Goal: Obtain resource: Download file/media

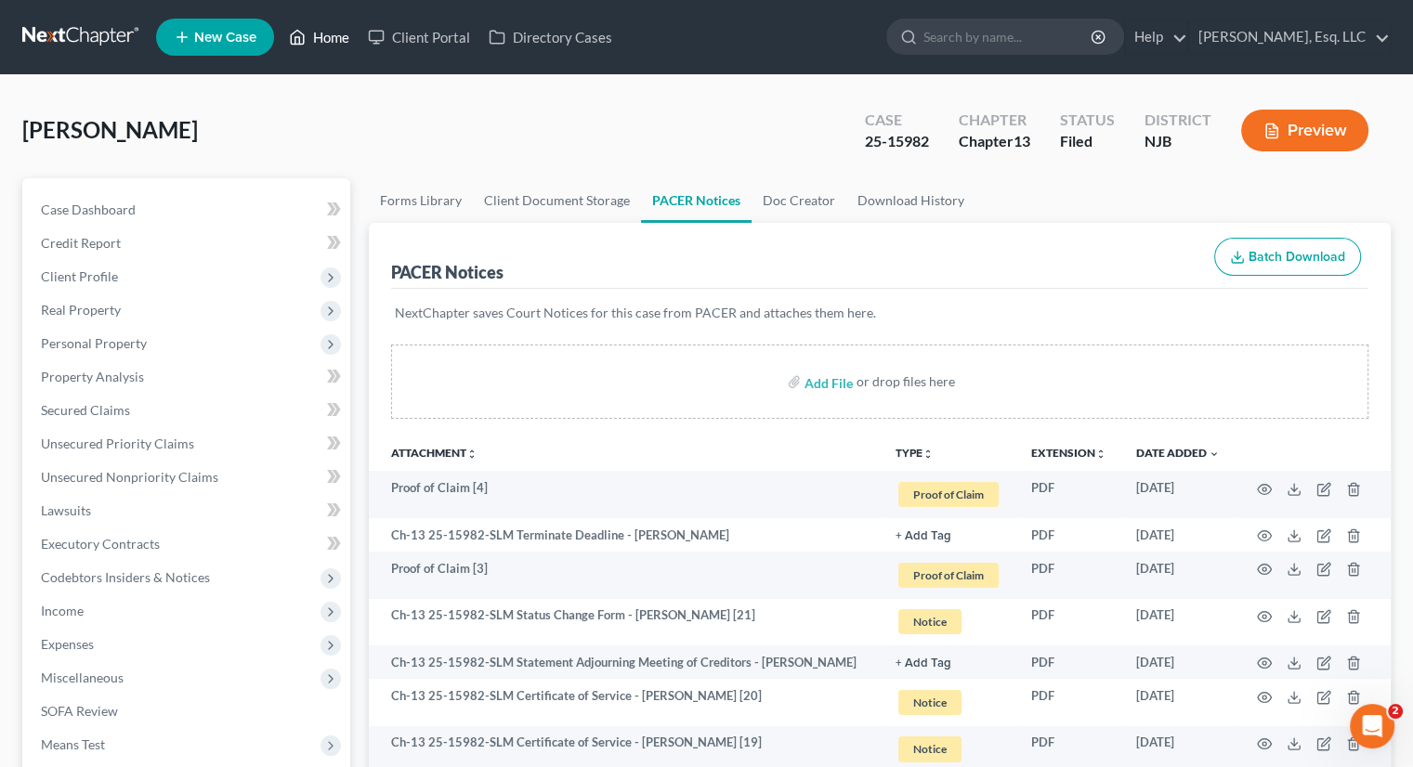
click at [332, 32] on link "Home" at bounding box center [319, 36] width 79 height 33
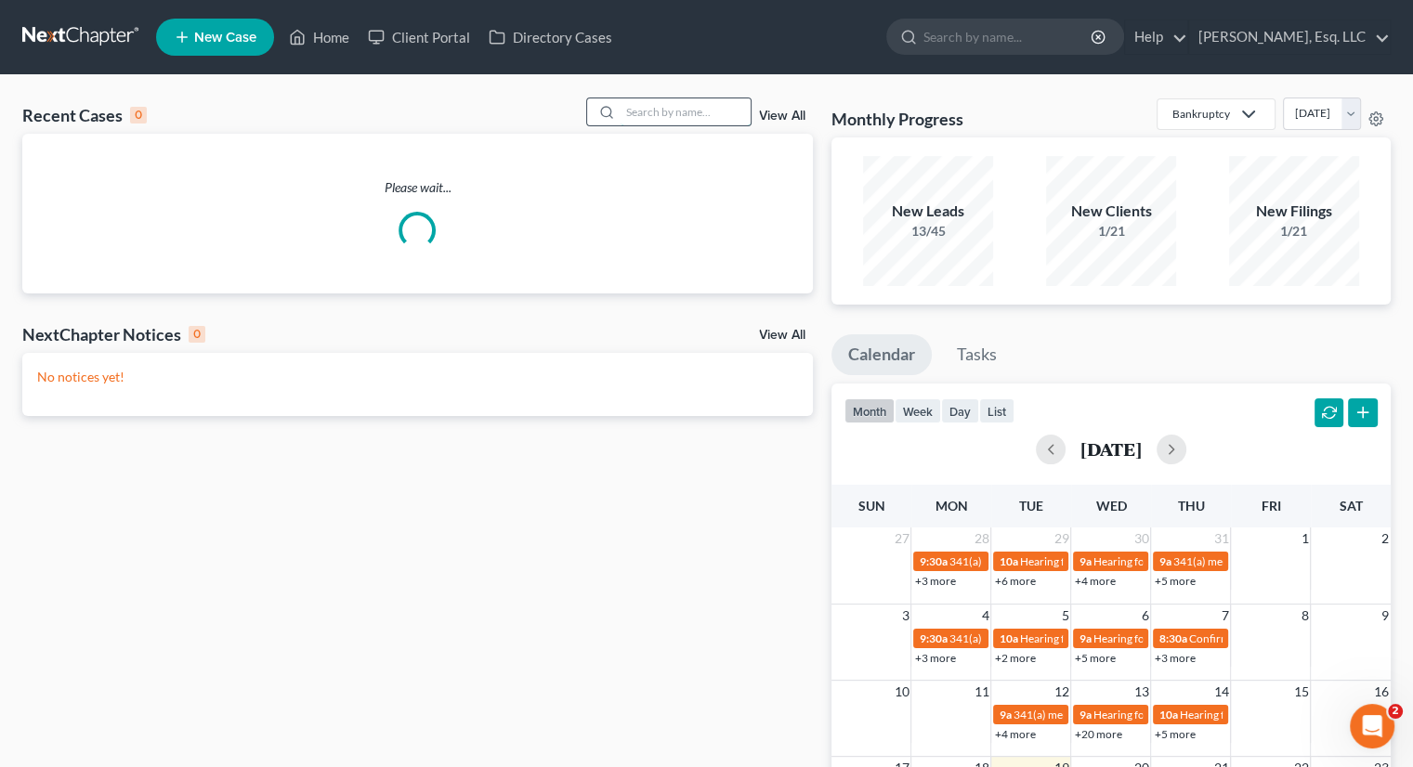
click at [635, 101] on input "search" at bounding box center [686, 111] width 130 height 27
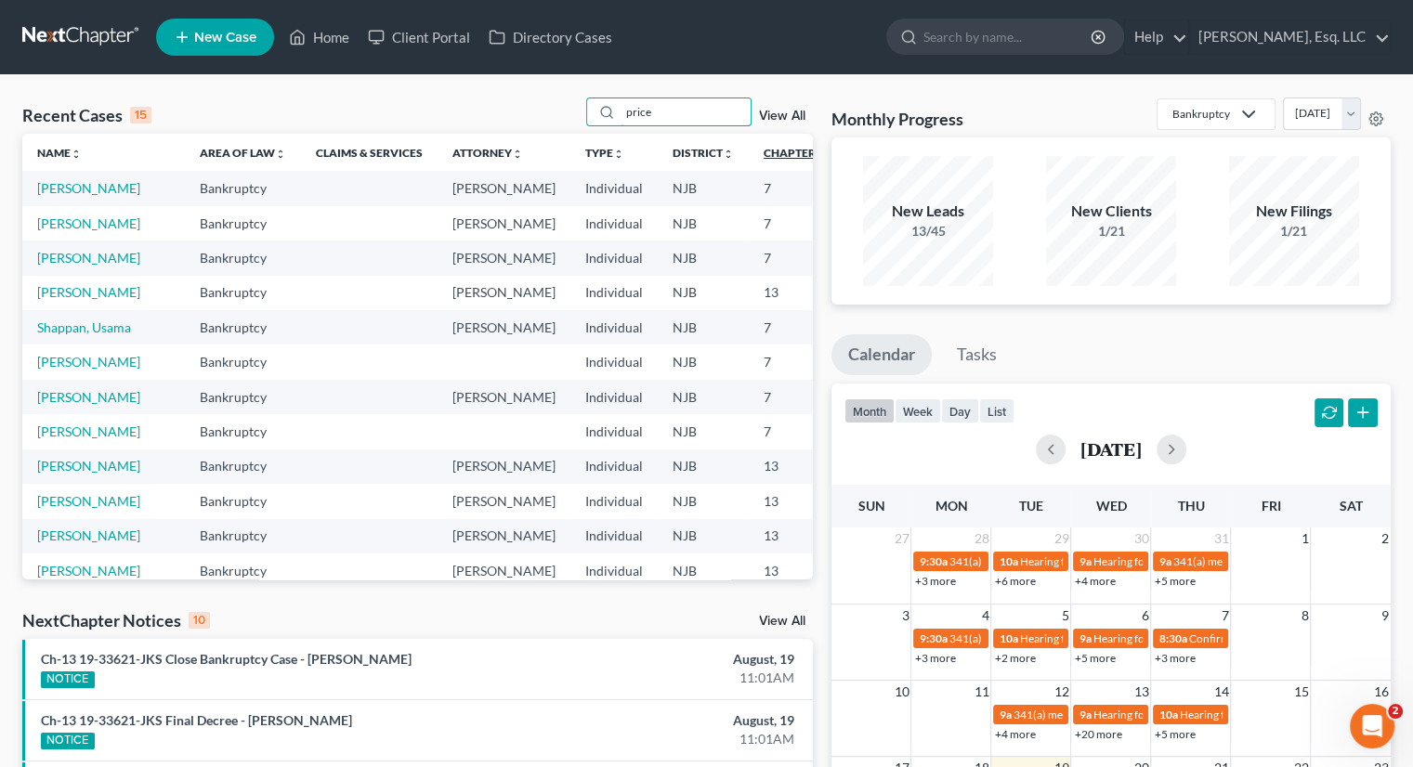
type input "price"
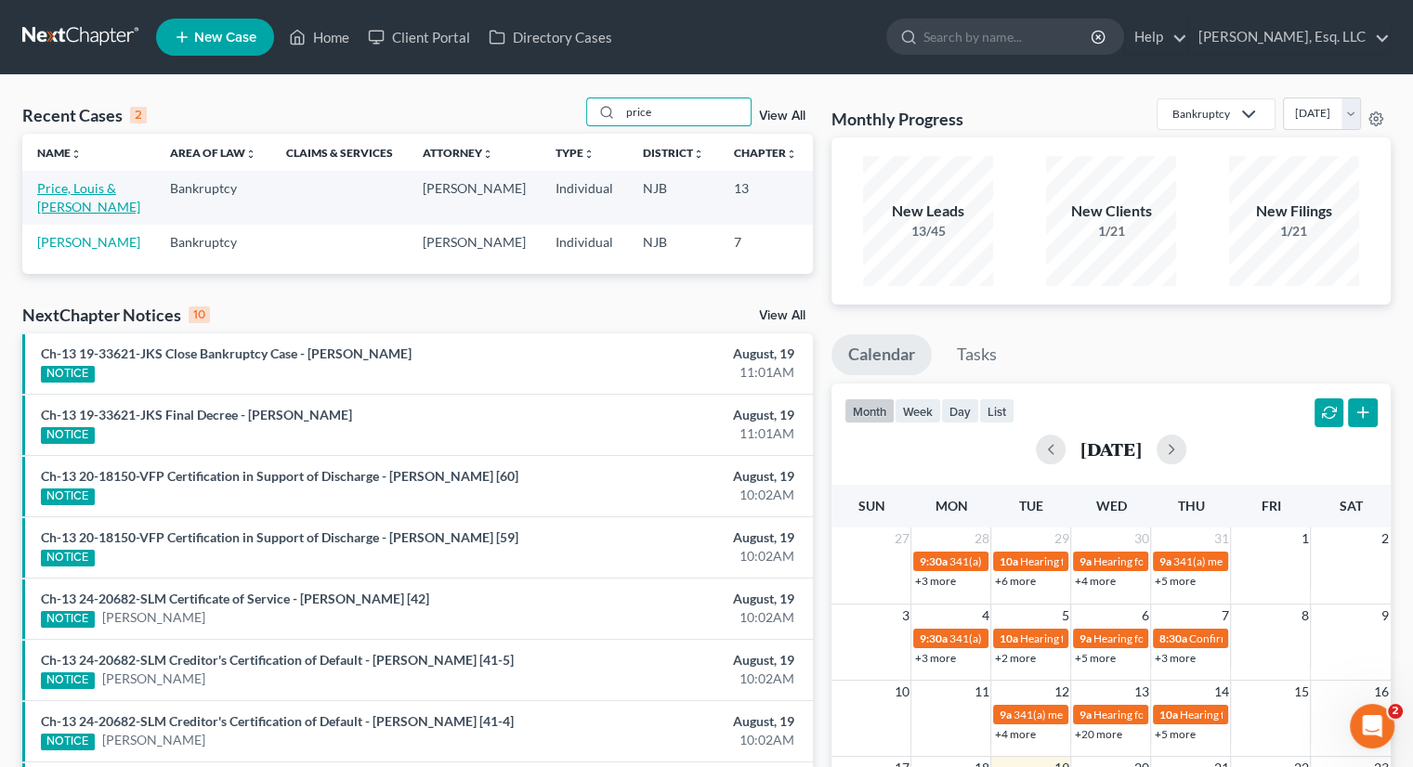
click at [62, 216] on td "Price, Louis & [PERSON_NAME]" at bounding box center [88, 197] width 133 height 53
click at [67, 206] on link "Price, Louis & [PERSON_NAME]" at bounding box center [88, 197] width 103 height 34
select select "6"
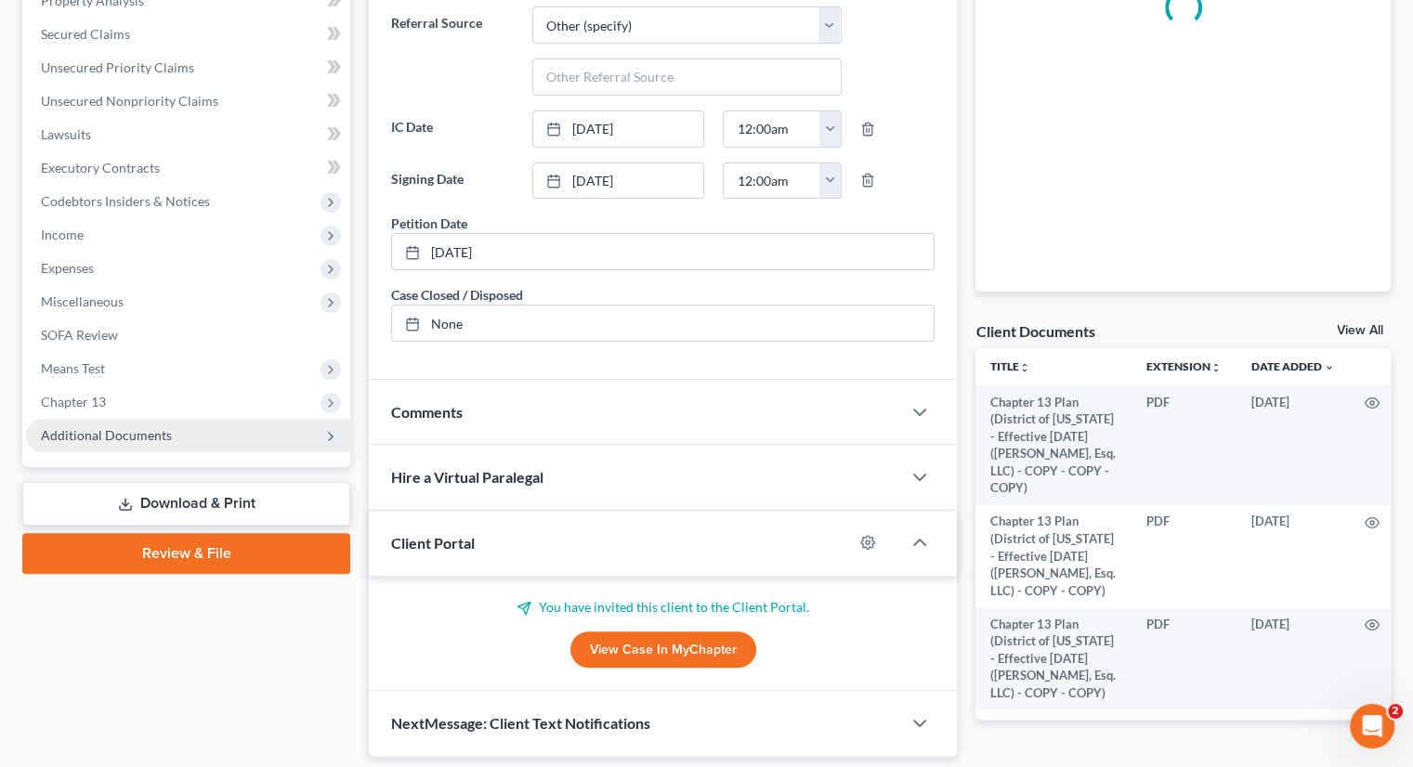
scroll to position [431, 0]
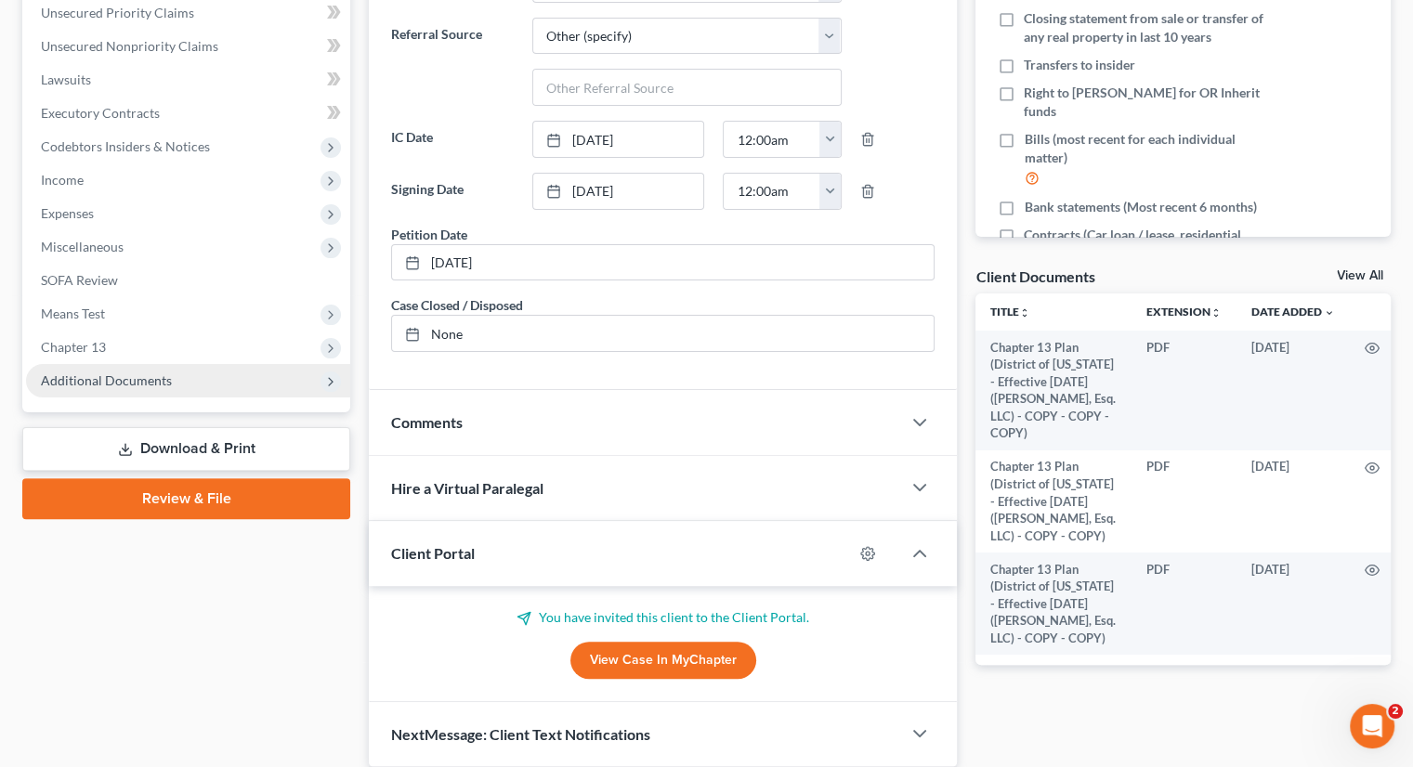
click at [111, 373] on span "Additional Documents" at bounding box center [106, 381] width 131 height 16
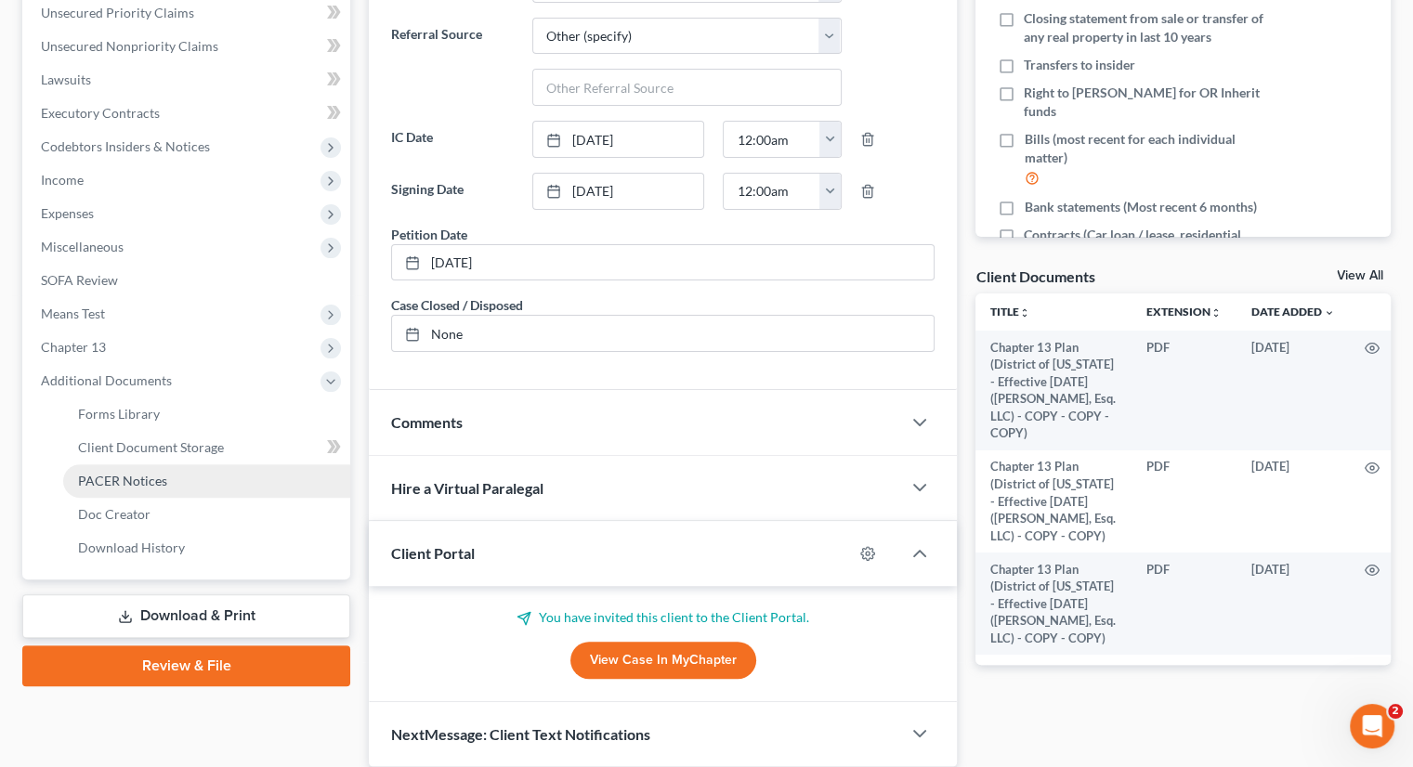
click at [143, 475] on span "PACER Notices" at bounding box center [122, 481] width 89 height 16
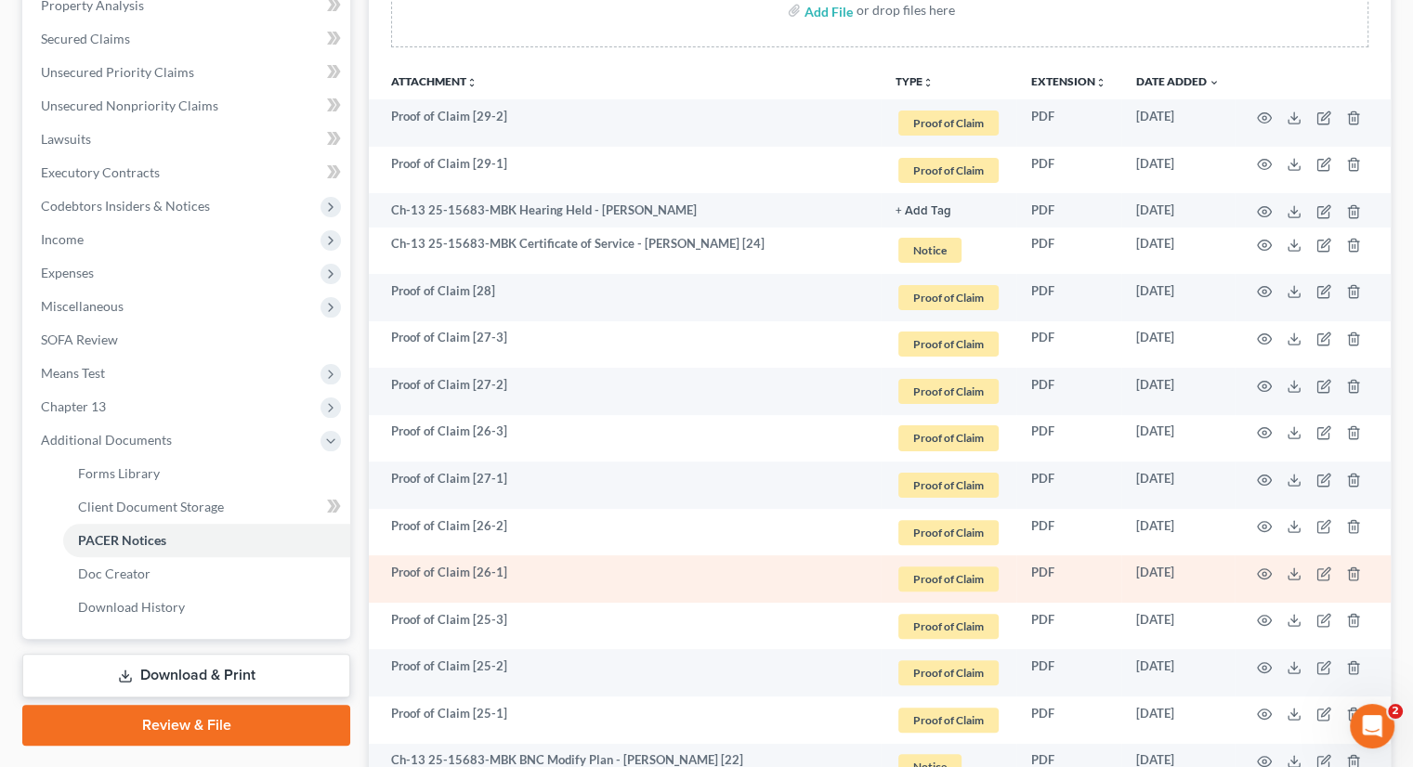
scroll to position [372, 0]
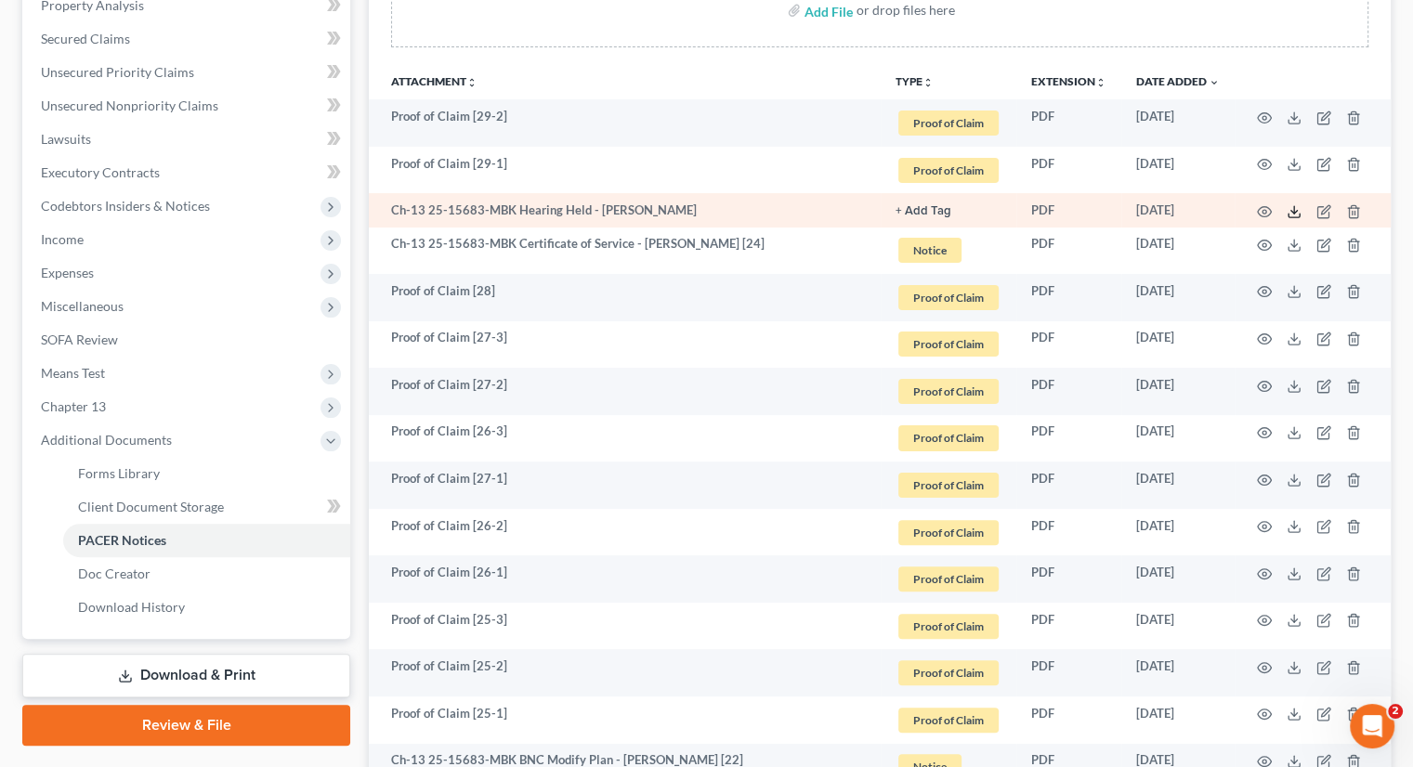
click at [1289, 205] on icon at bounding box center [1294, 211] width 15 height 15
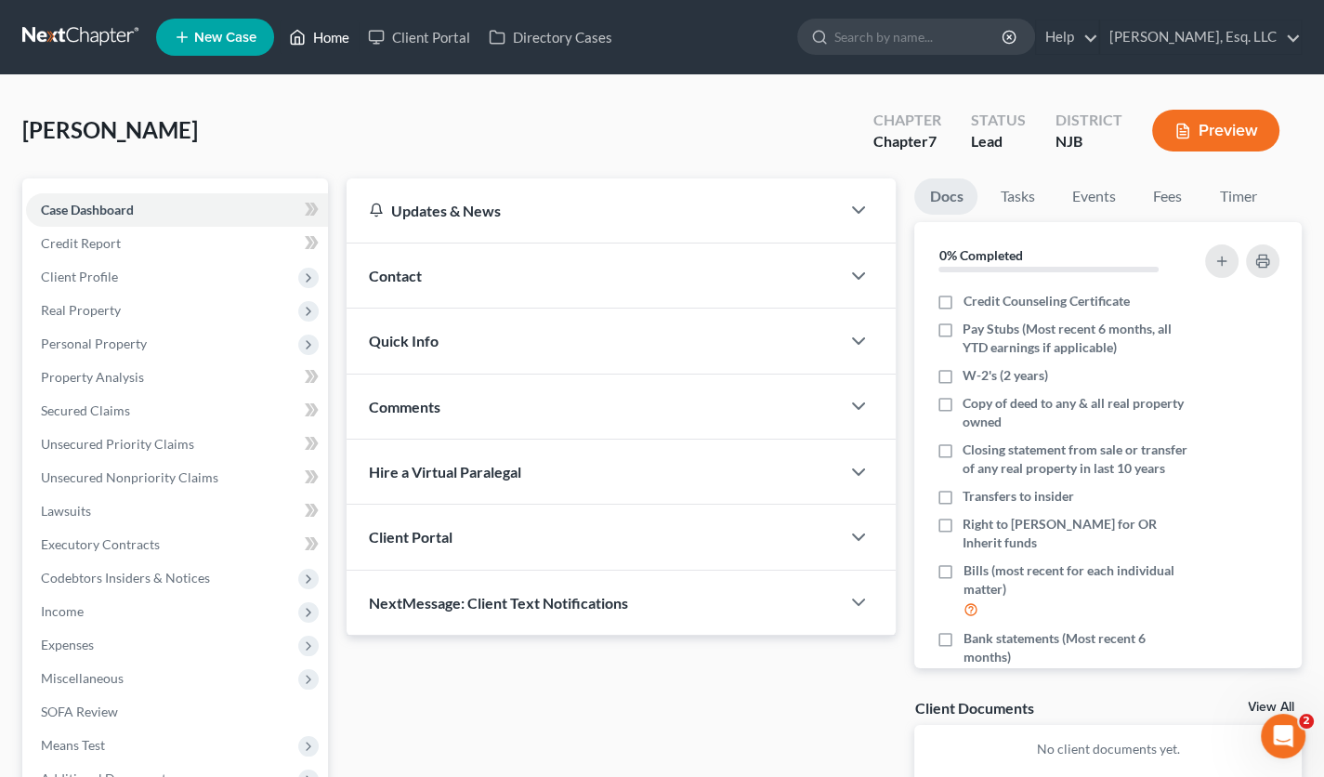
click at [334, 37] on link "Home" at bounding box center [319, 36] width 79 height 33
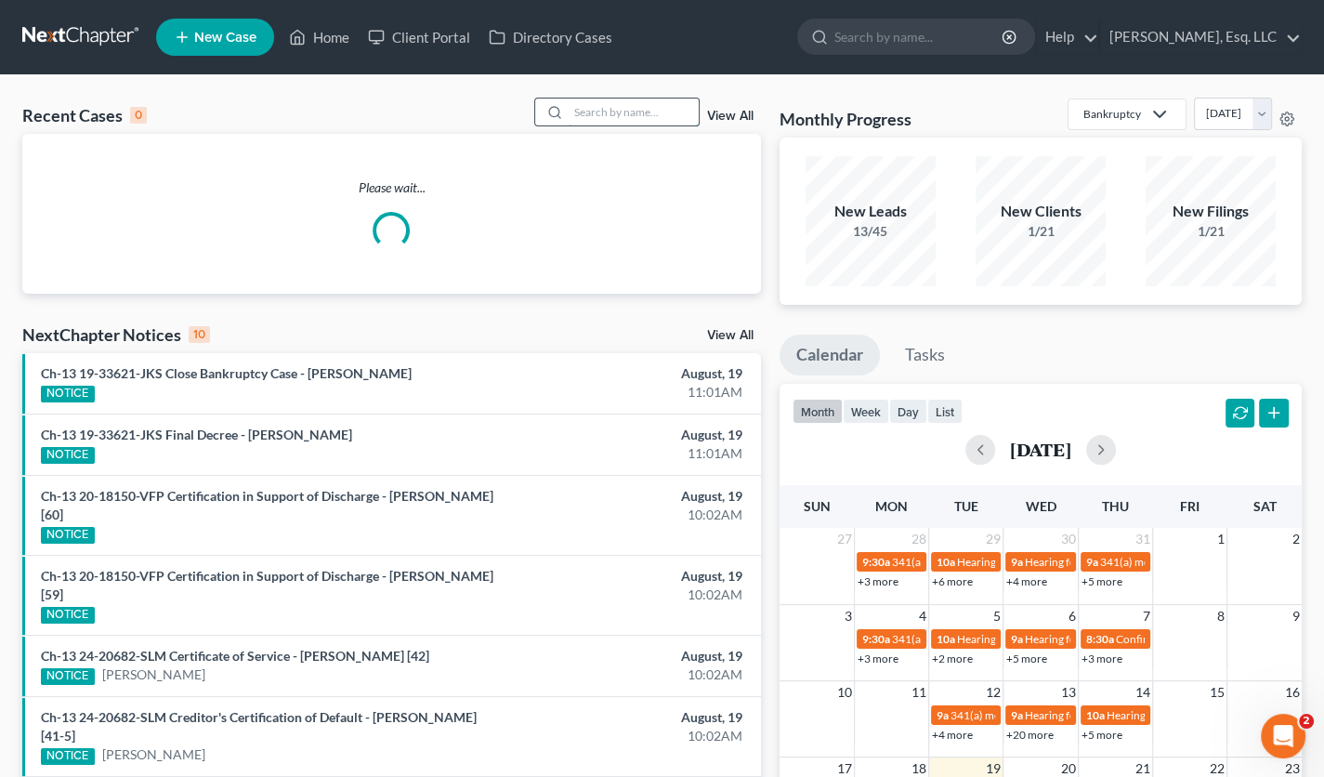
click at [604, 108] on input "search" at bounding box center [634, 111] width 130 height 27
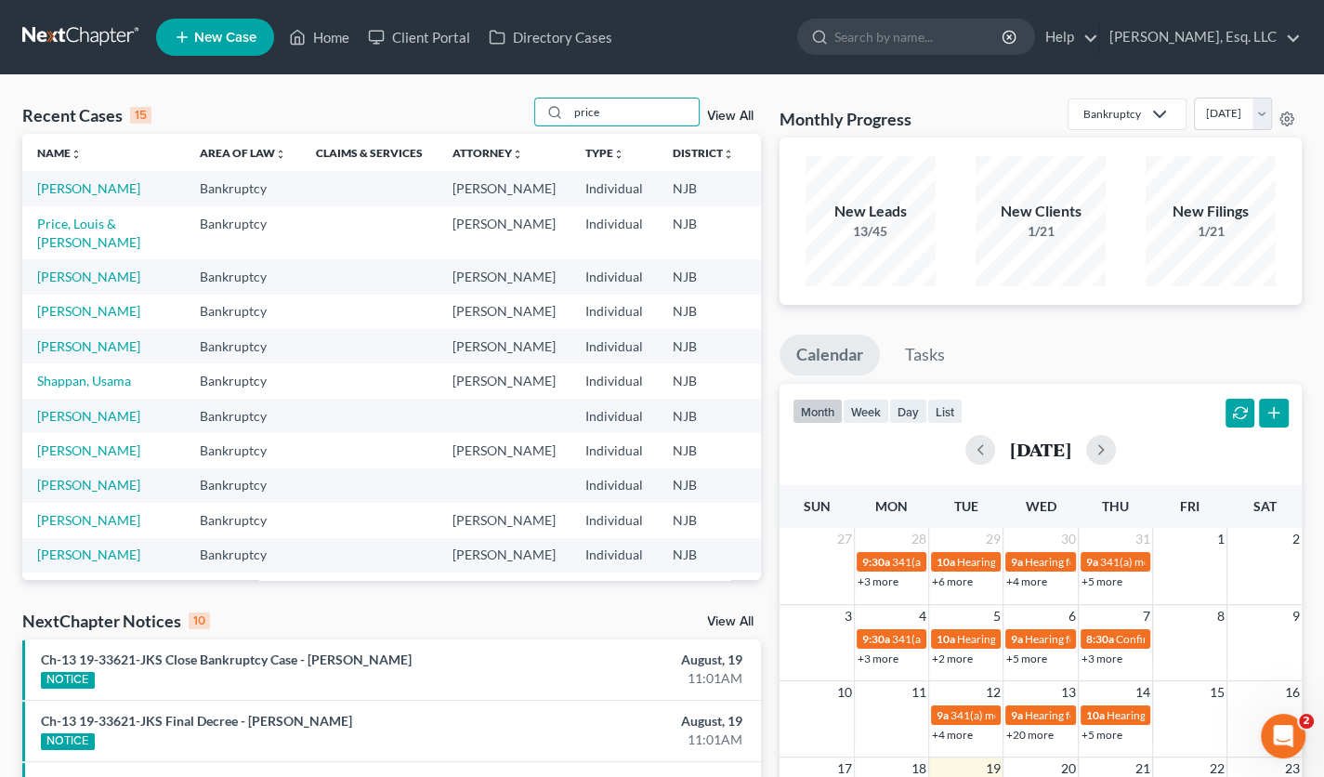
type input "price"
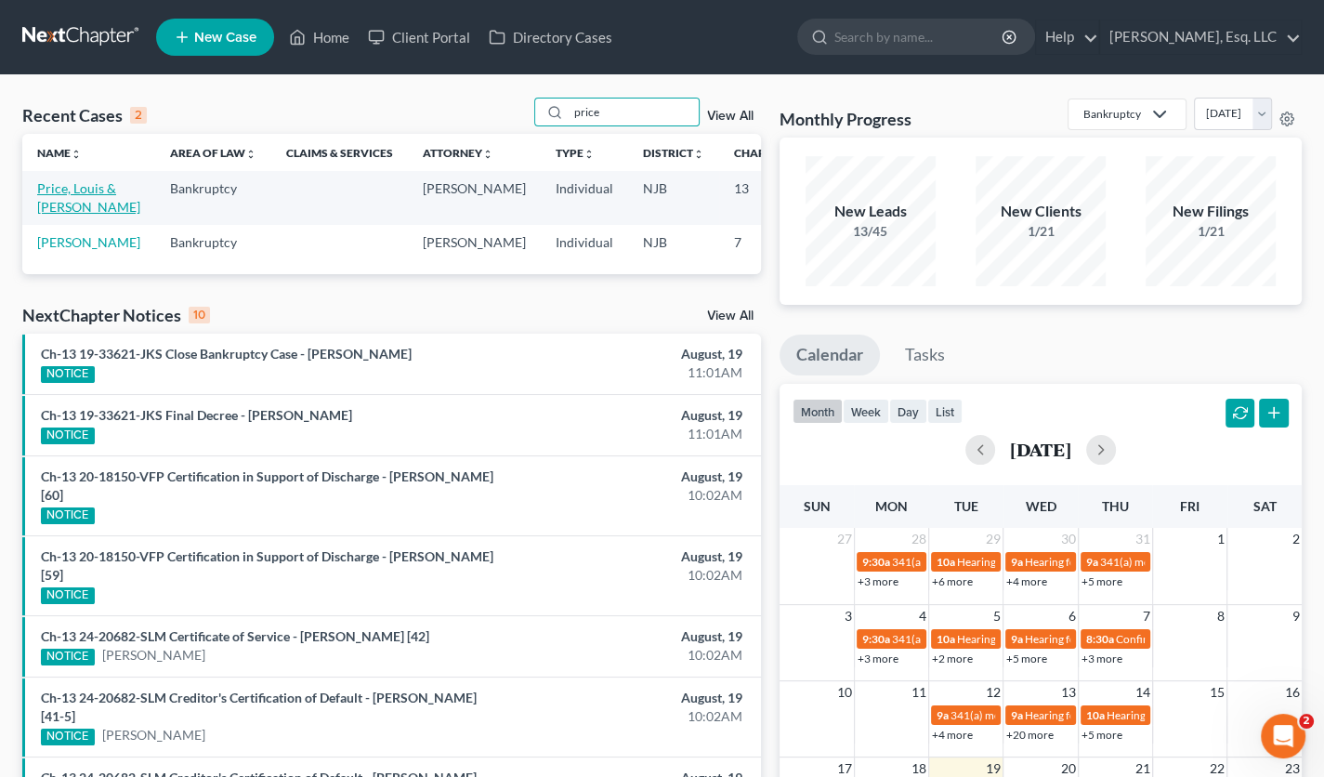
click at [55, 213] on link "Price, Louis & [PERSON_NAME]" at bounding box center [88, 197] width 103 height 34
select select "6"
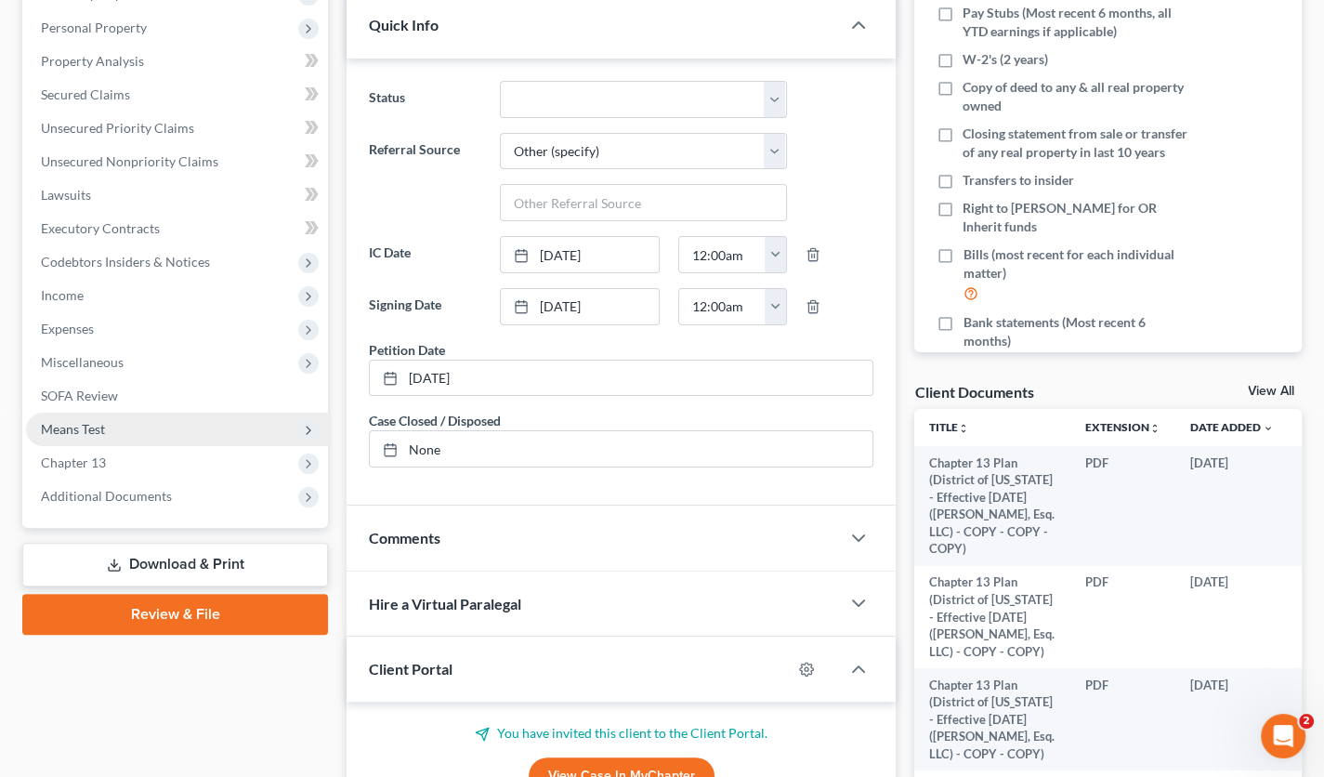
scroll to position [464, 0]
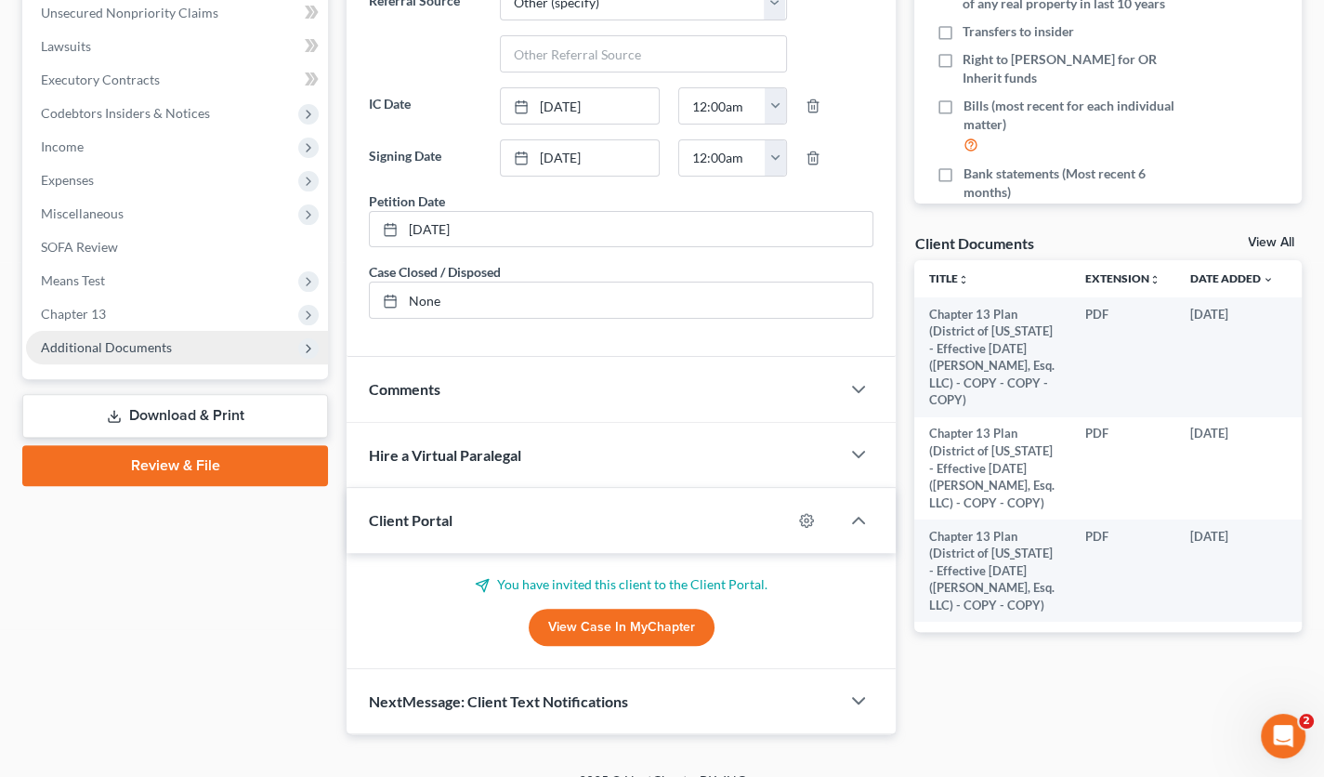
click at [164, 344] on span "Additional Documents" at bounding box center [106, 347] width 131 height 16
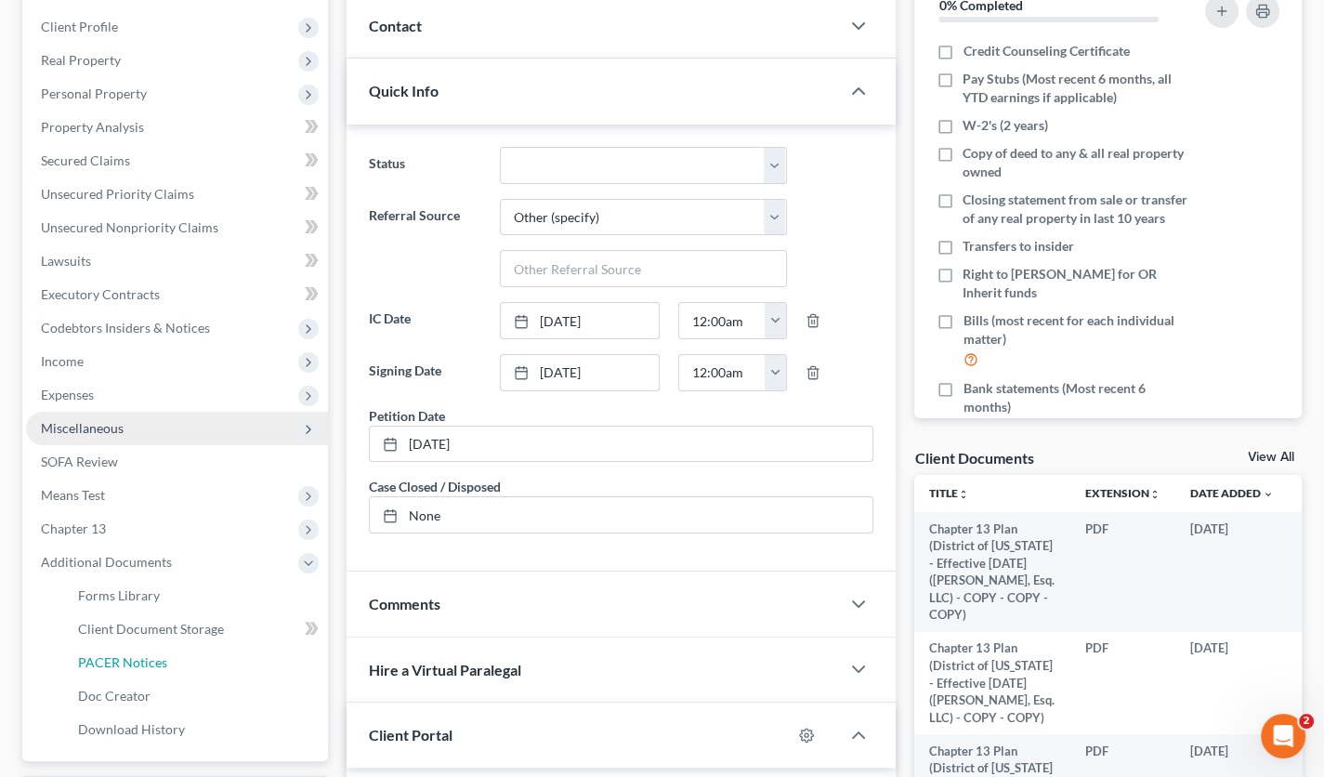
scroll to position [487, 0]
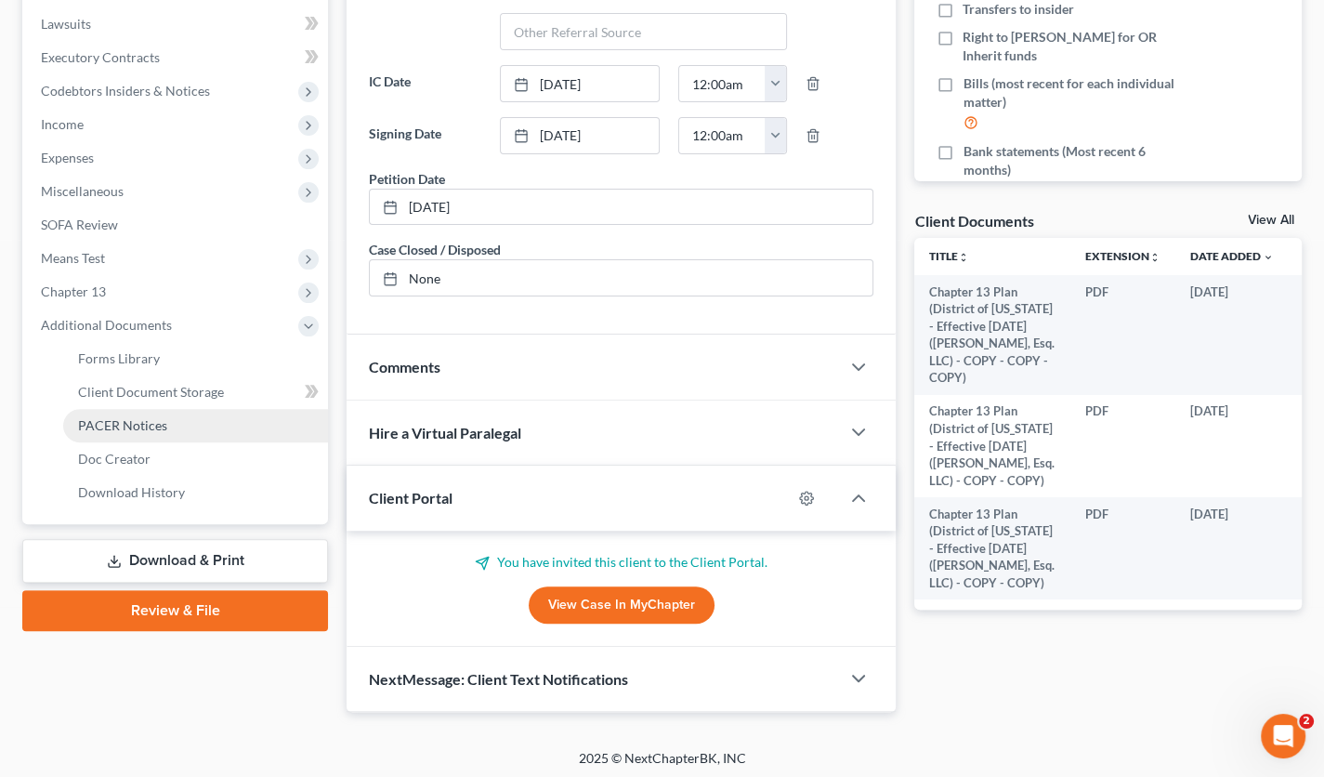
click at [165, 424] on link "PACER Notices" at bounding box center [195, 425] width 265 height 33
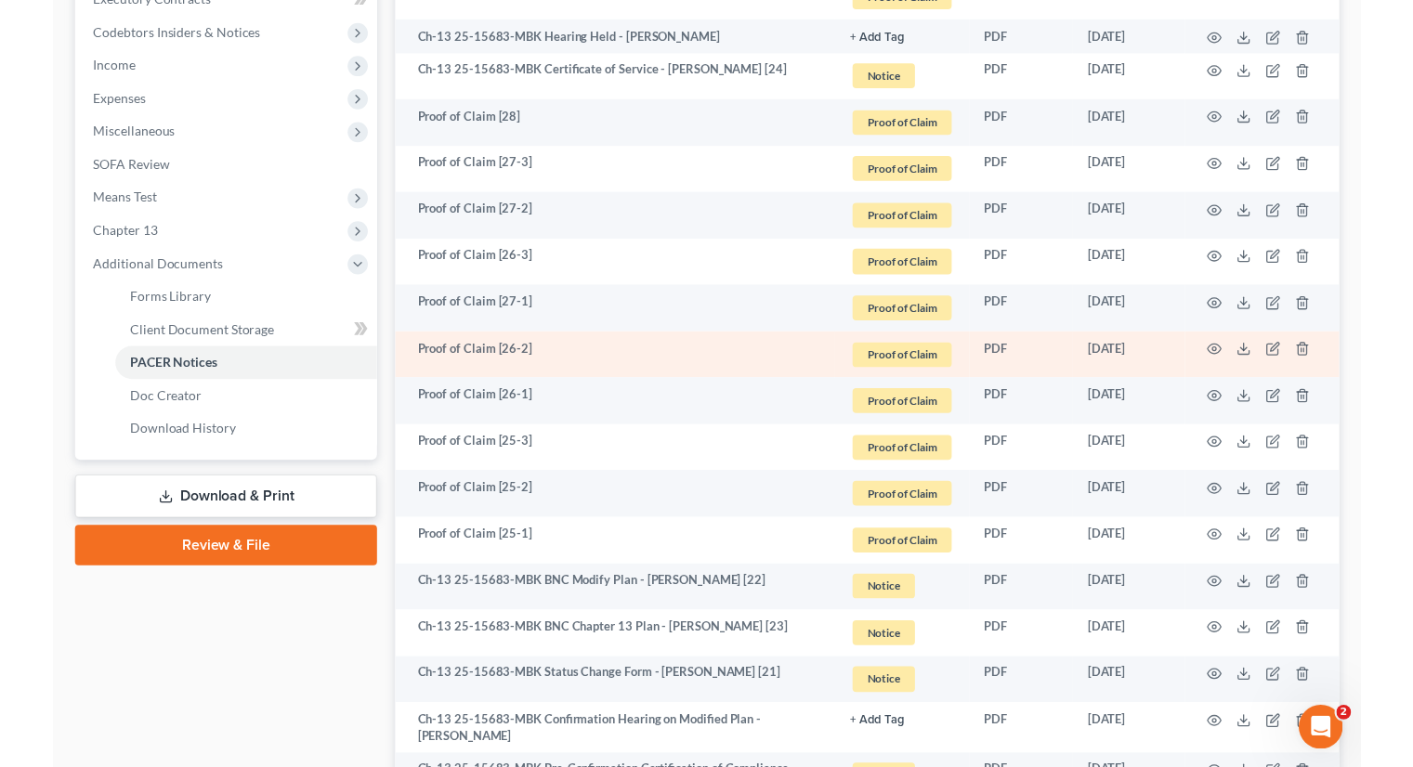
scroll to position [557, 0]
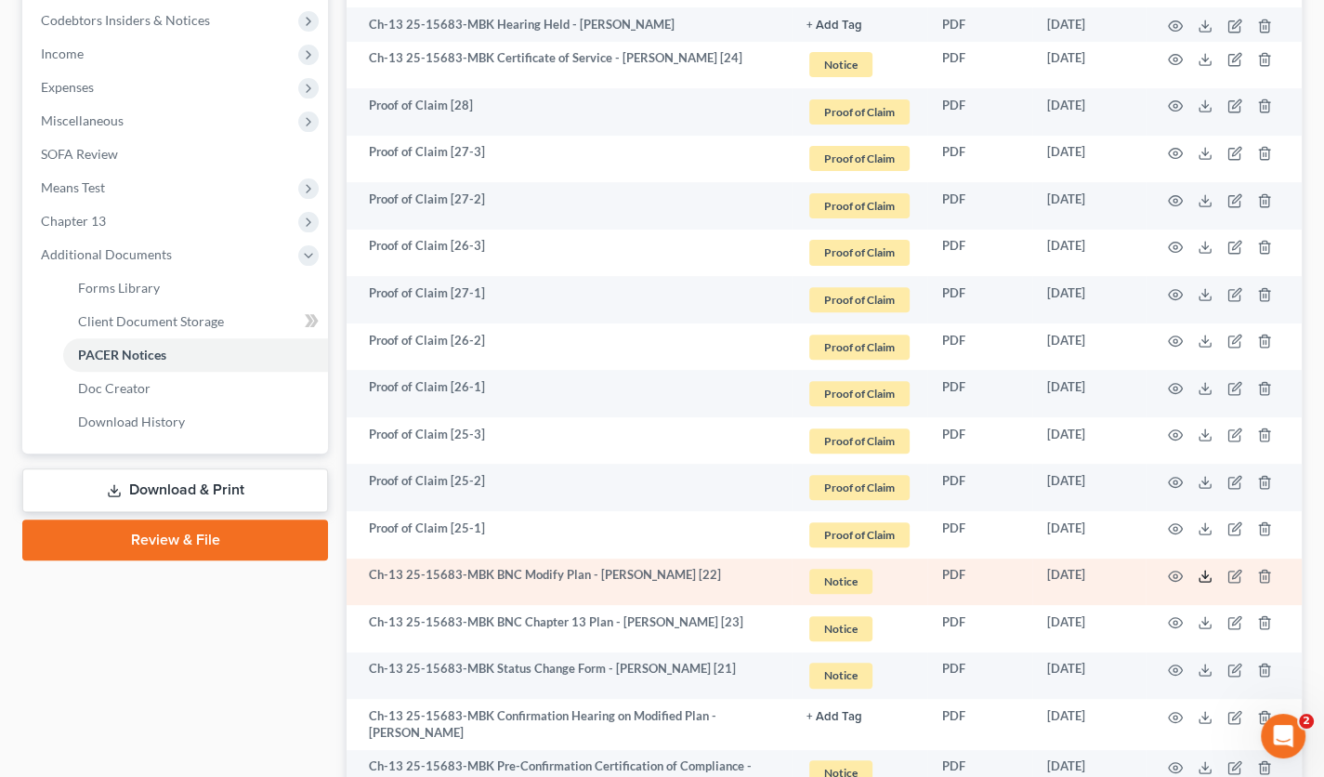
click at [1207, 576] on icon at bounding box center [1204, 576] width 15 height 15
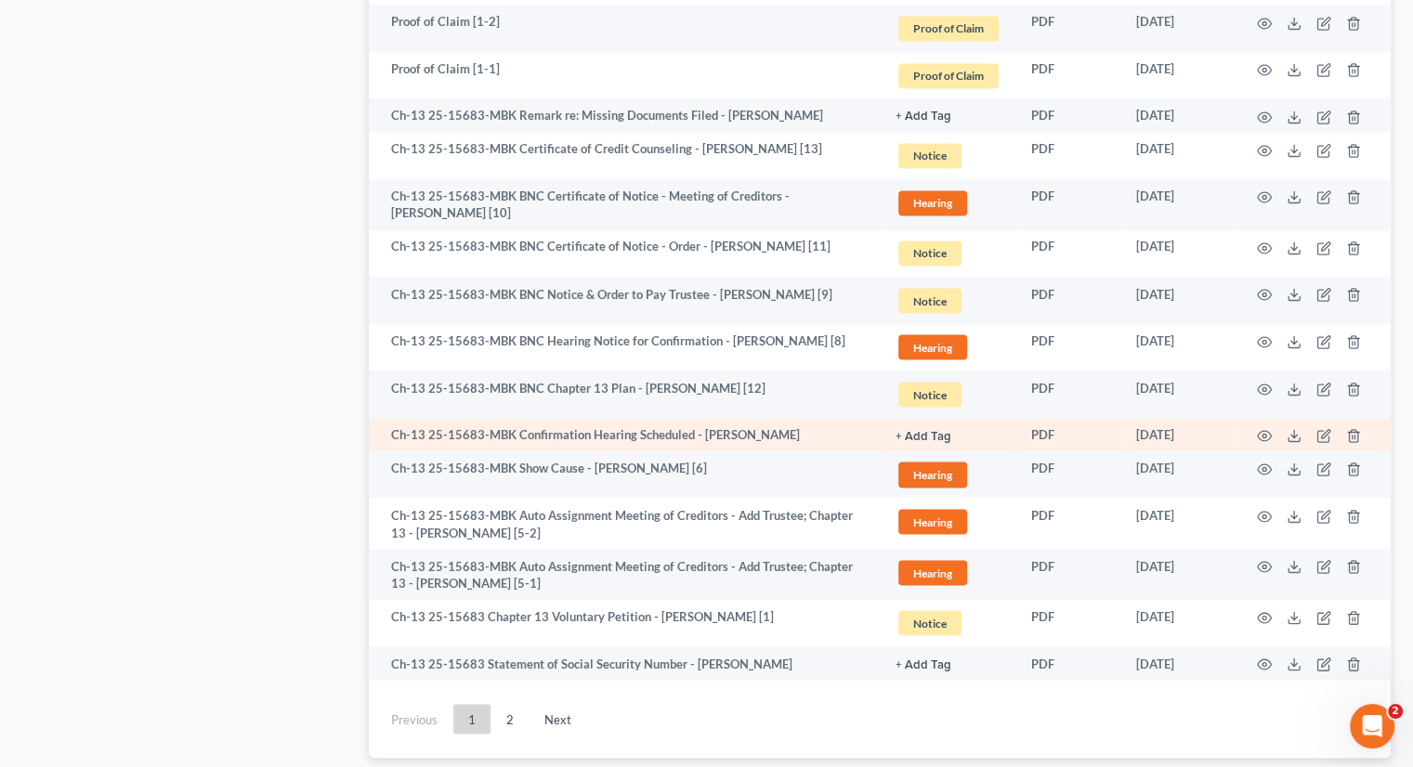
scroll to position [3368, 0]
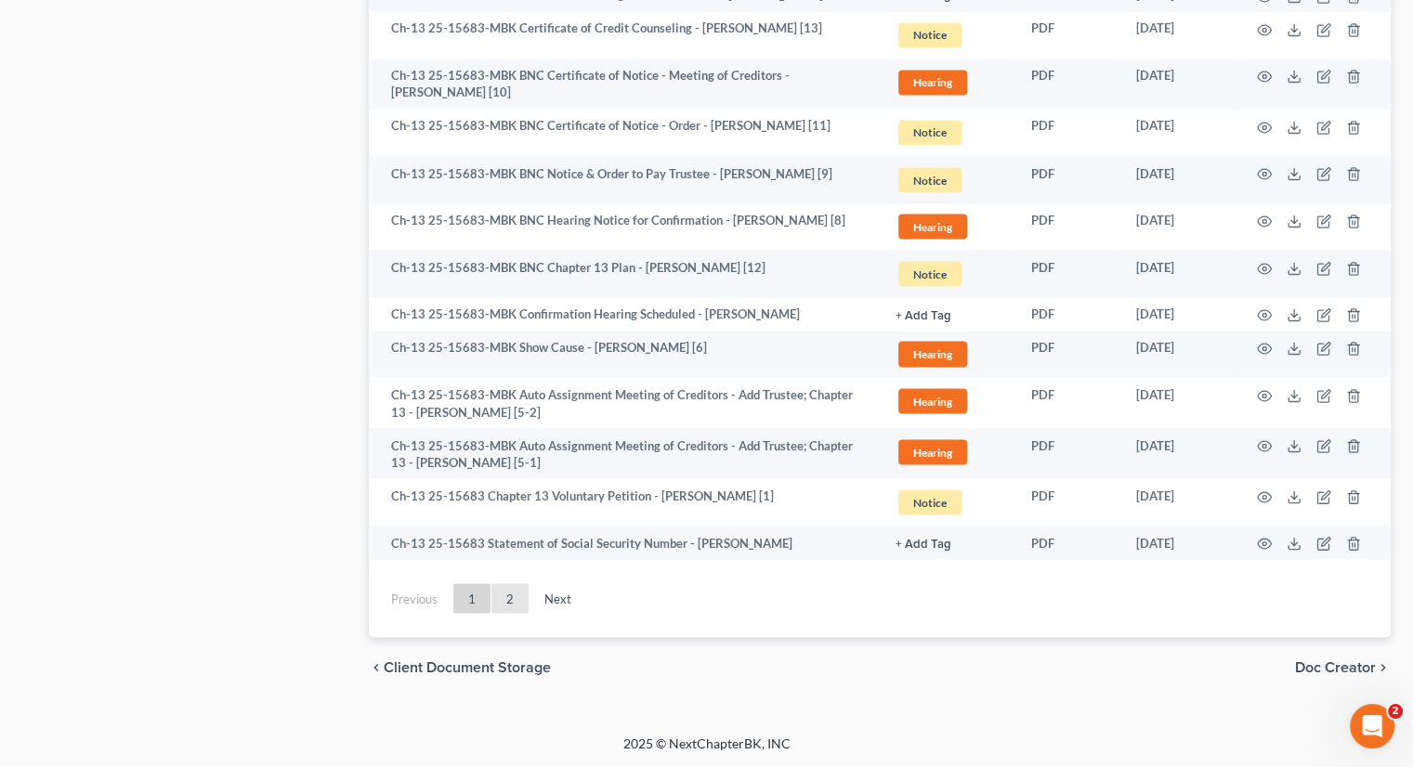
click at [508, 602] on link "2" at bounding box center [509, 598] width 37 height 30
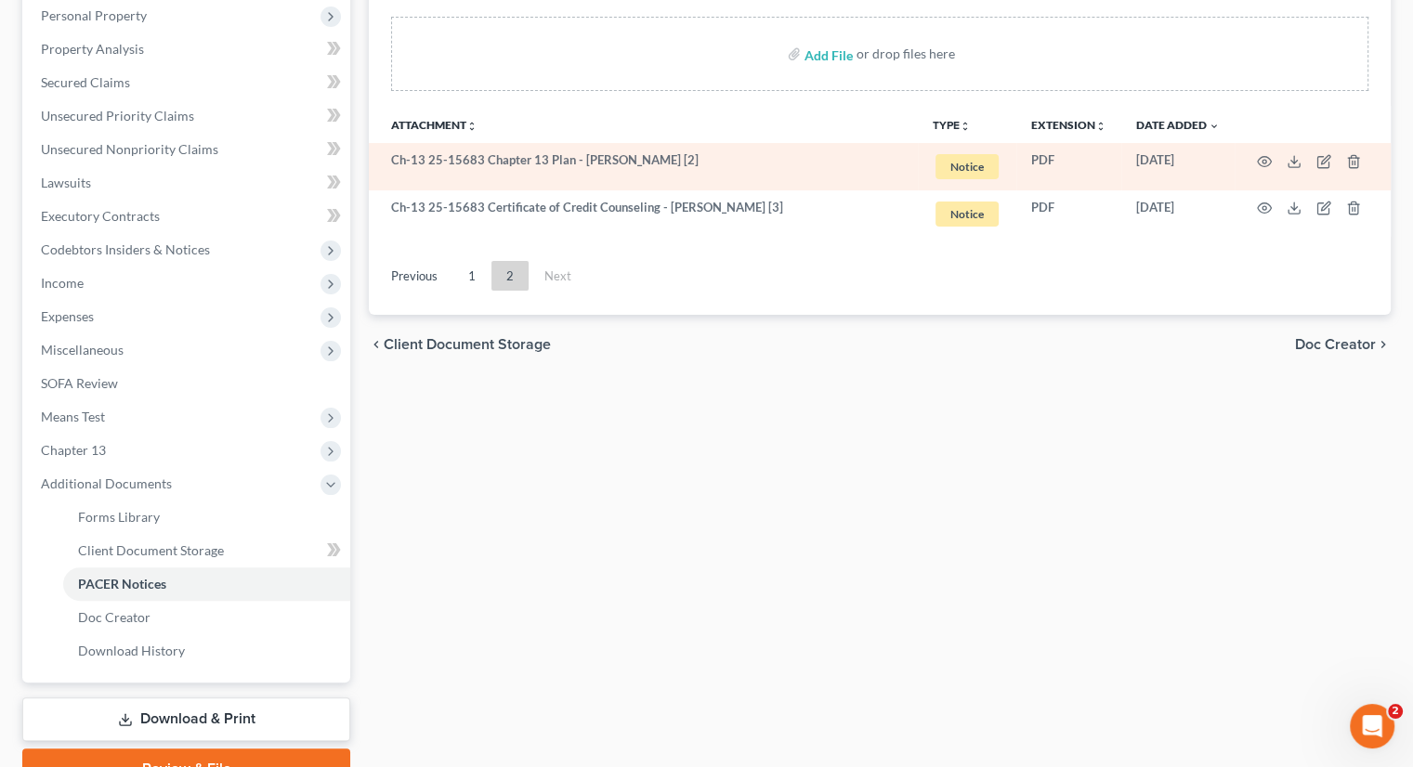
scroll to position [420, 0]
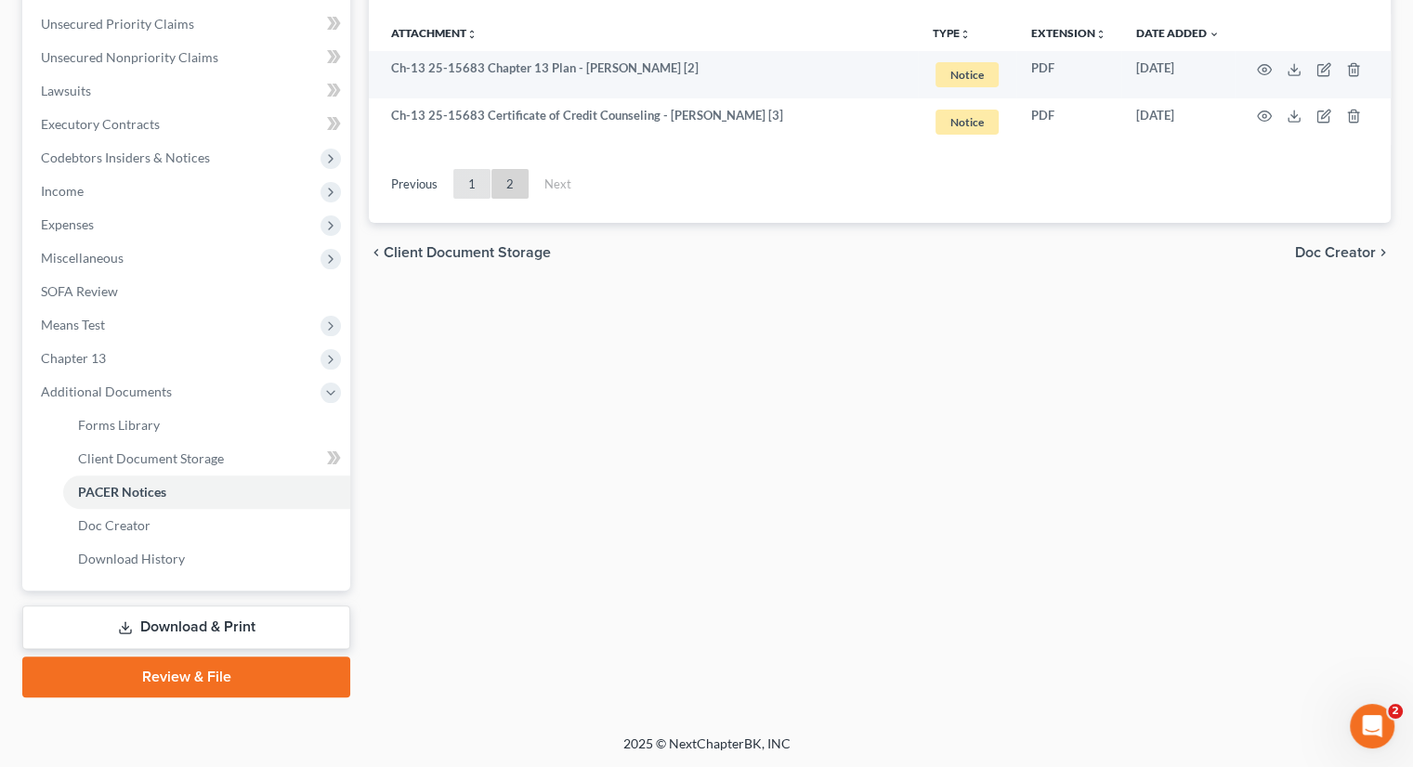
click at [466, 179] on link "1" at bounding box center [471, 184] width 37 height 30
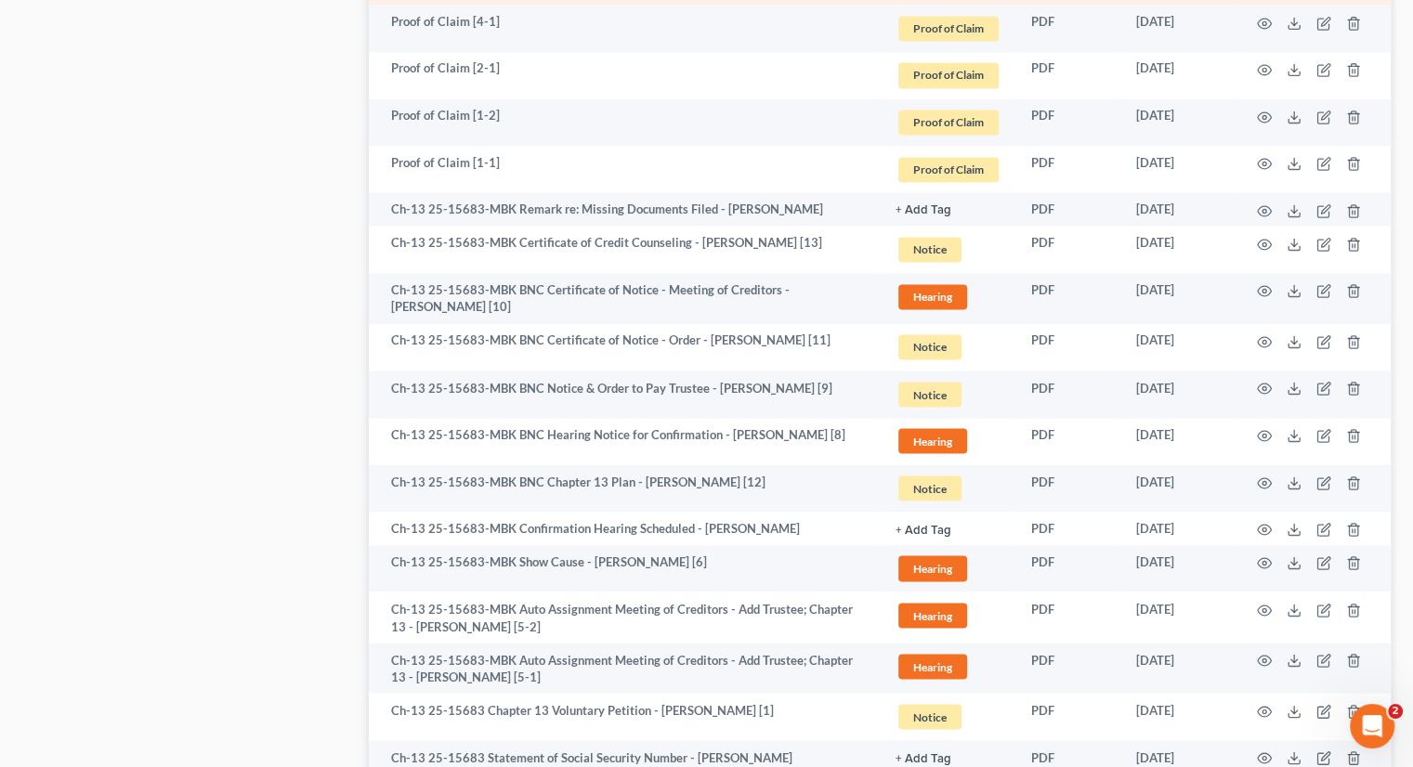
scroll to position [3368, 0]
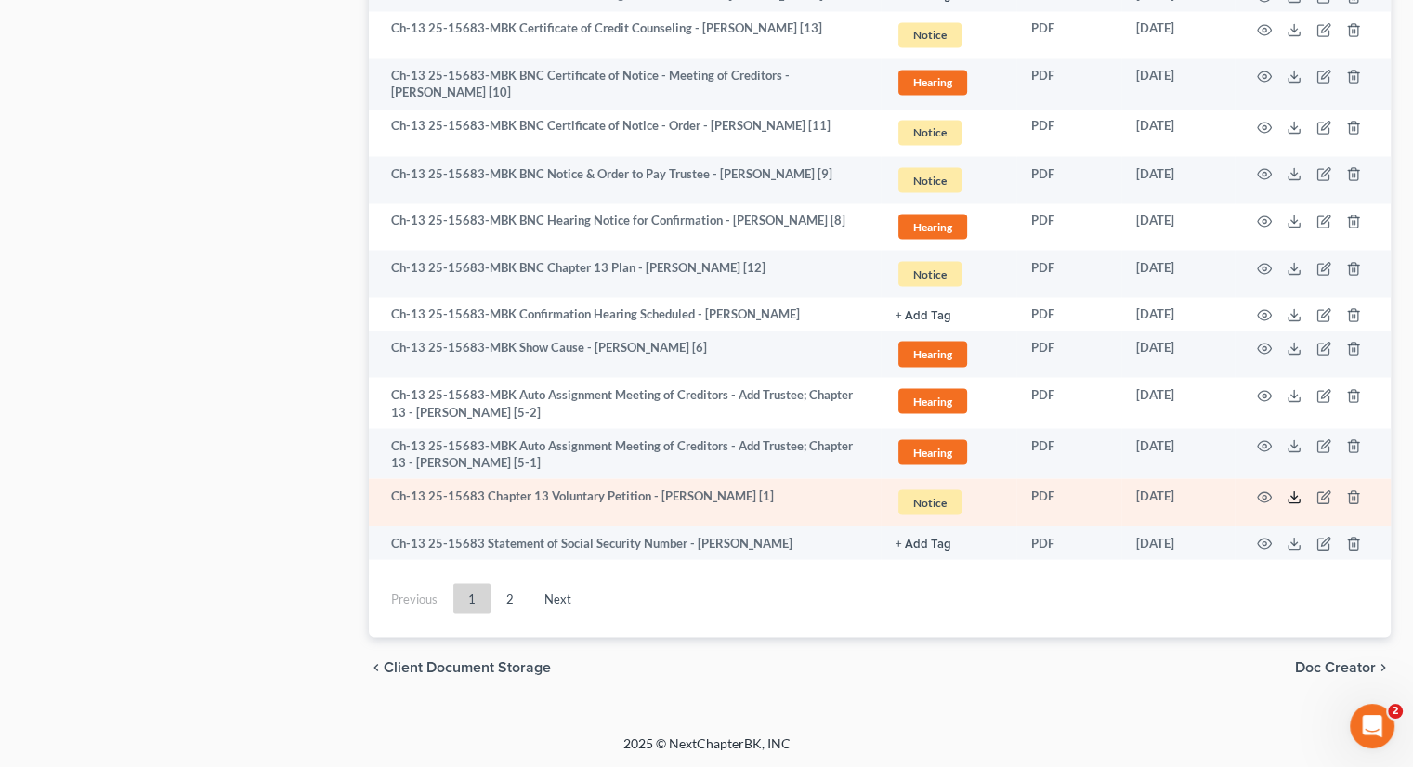
click at [1296, 498] on icon at bounding box center [1294, 497] width 15 height 15
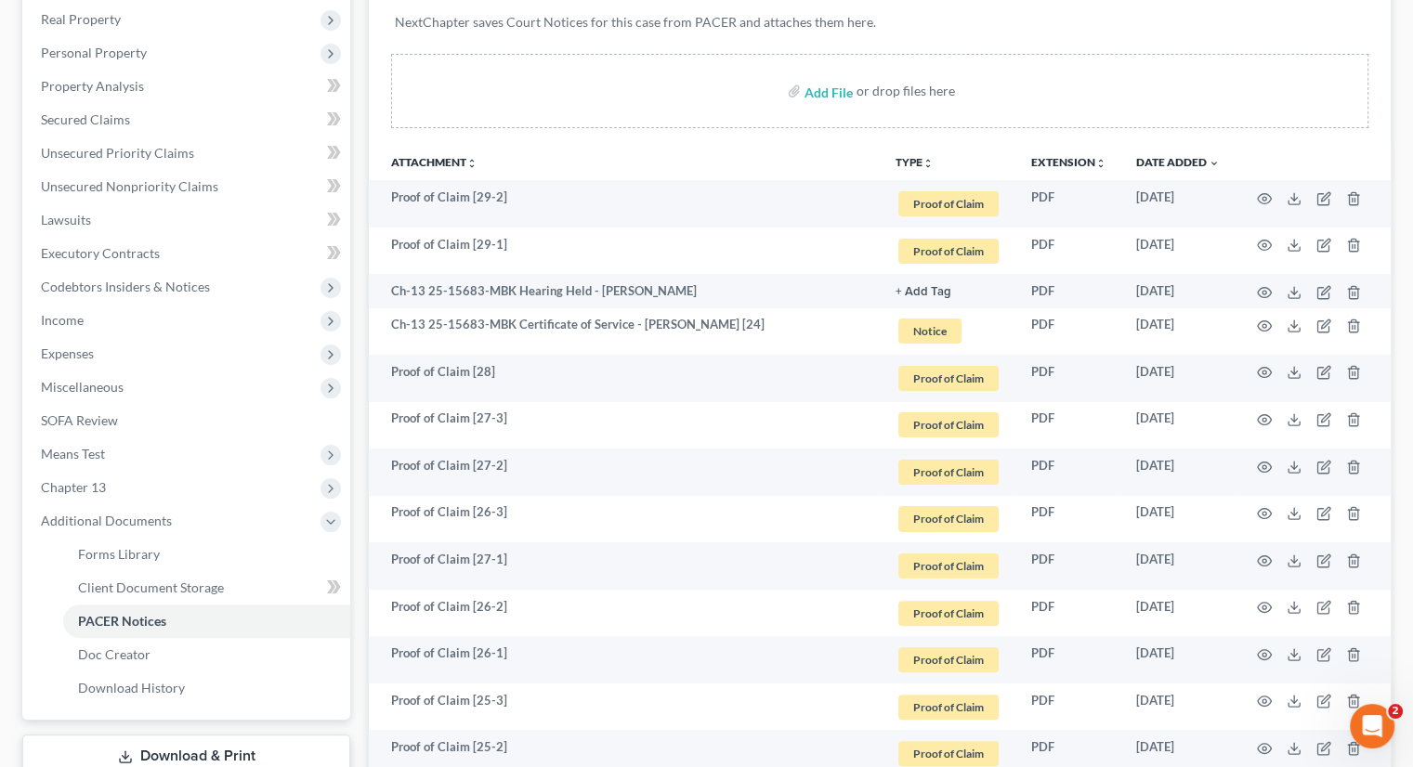
scroll to position [372, 0]
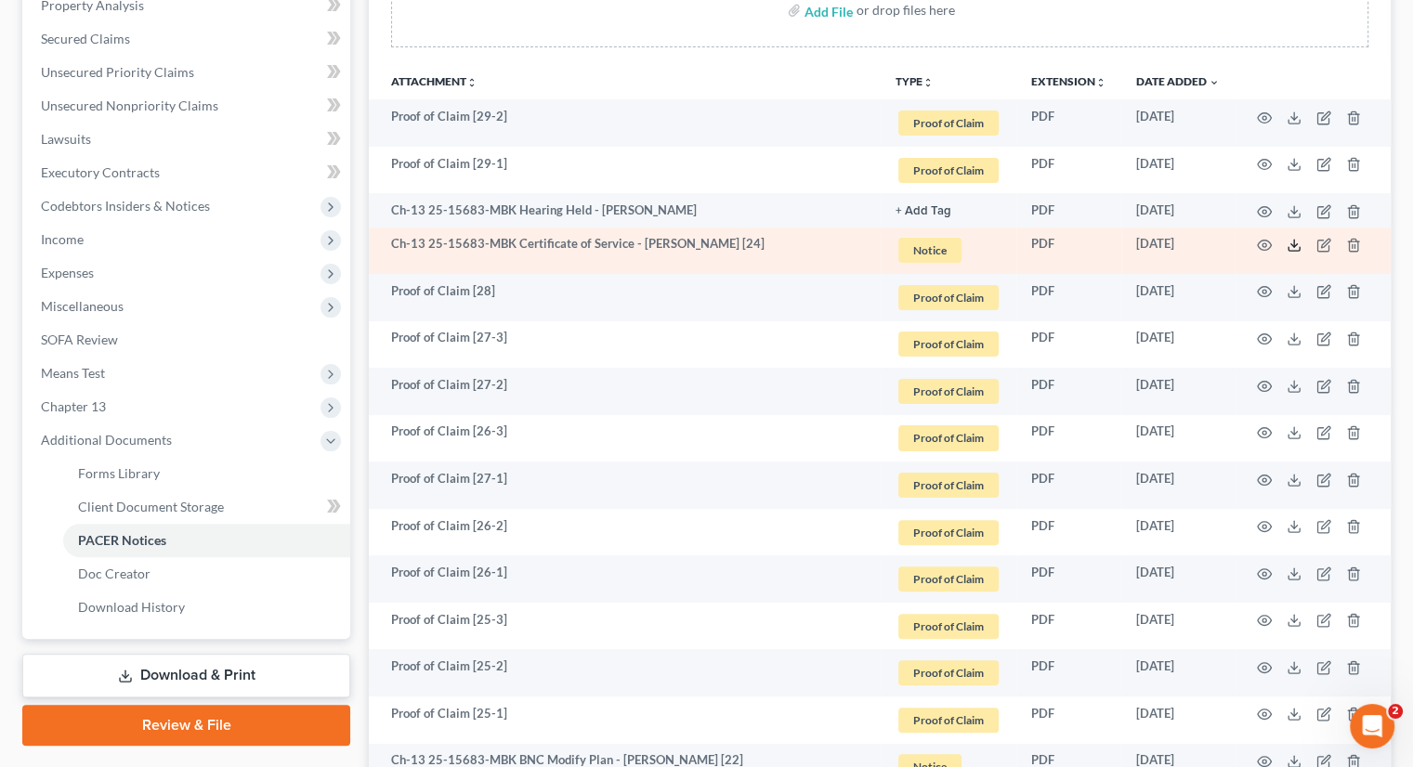
click at [1297, 238] on icon at bounding box center [1294, 245] width 15 height 15
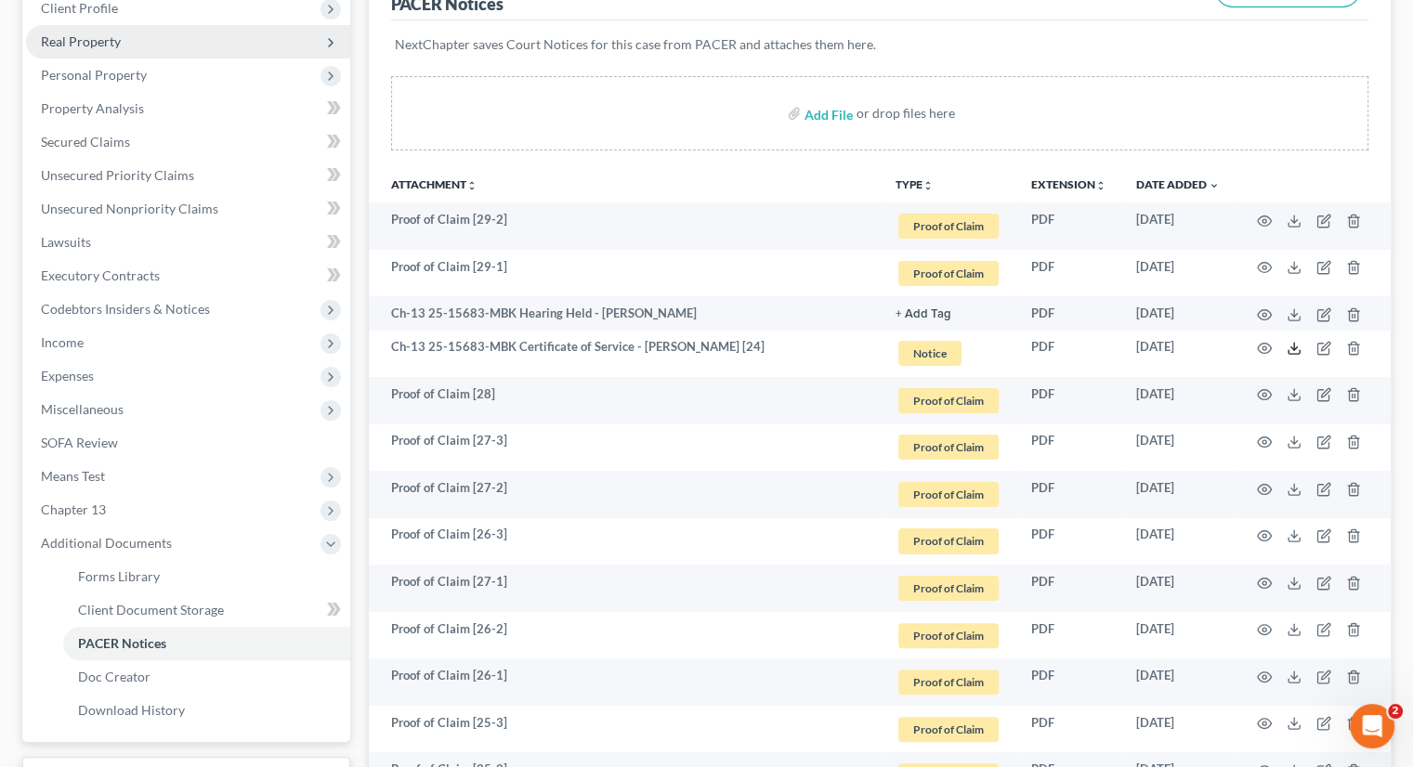
scroll to position [0, 0]
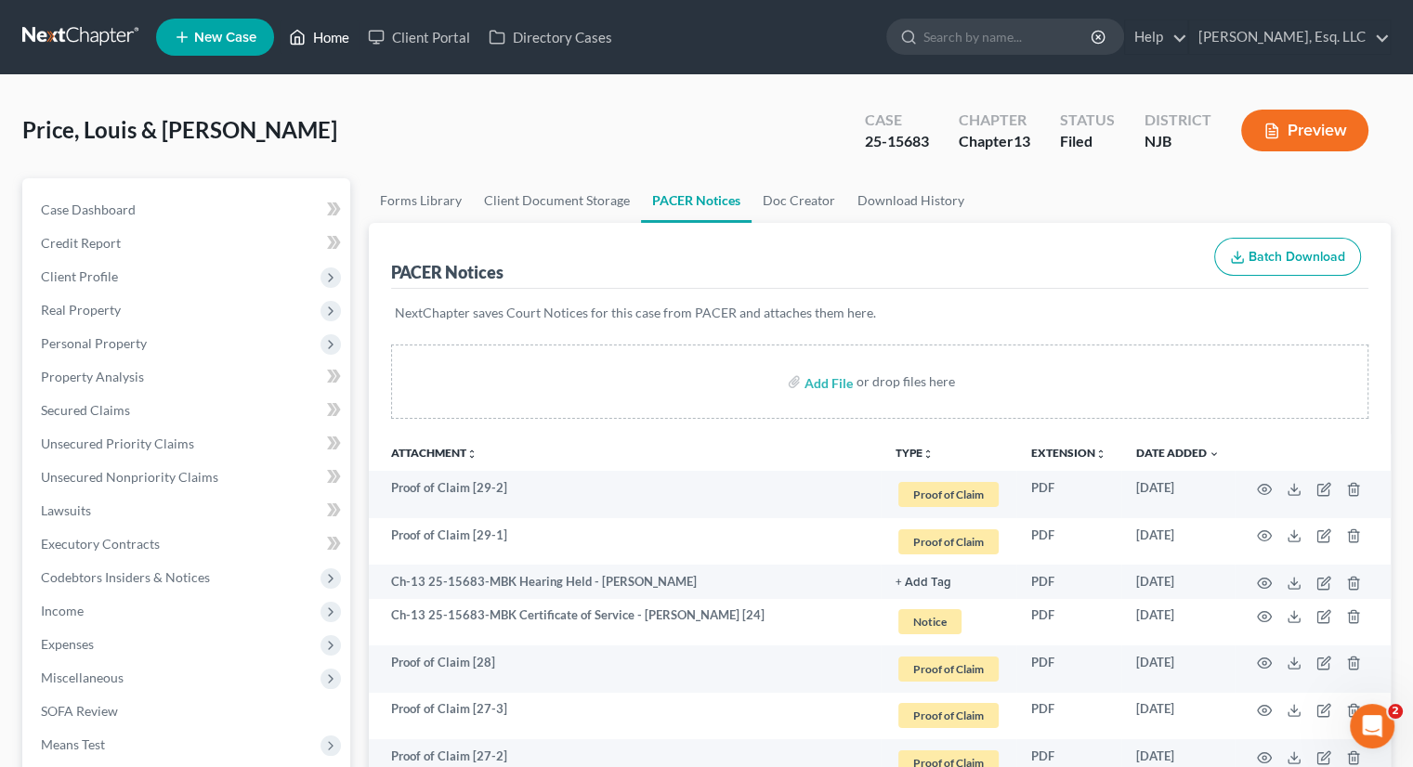
drag, startPoint x: 332, startPoint y: 33, endPoint x: 517, endPoint y: 124, distance: 206.1
click at [334, 33] on link "Home" at bounding box center [319, 36] width 79 height 33
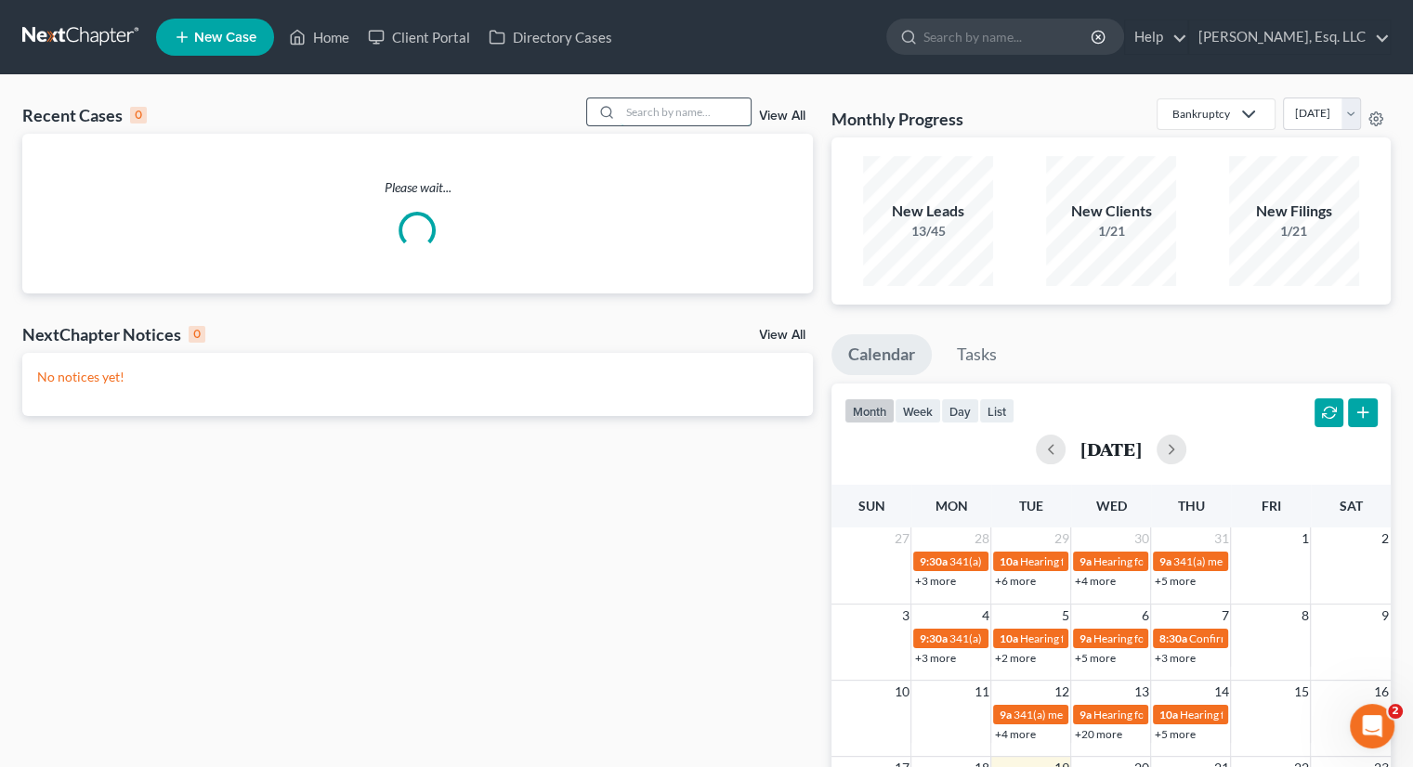
click at [672, 116] on input "search" at bounding box center [686, 111] width 130 height 27
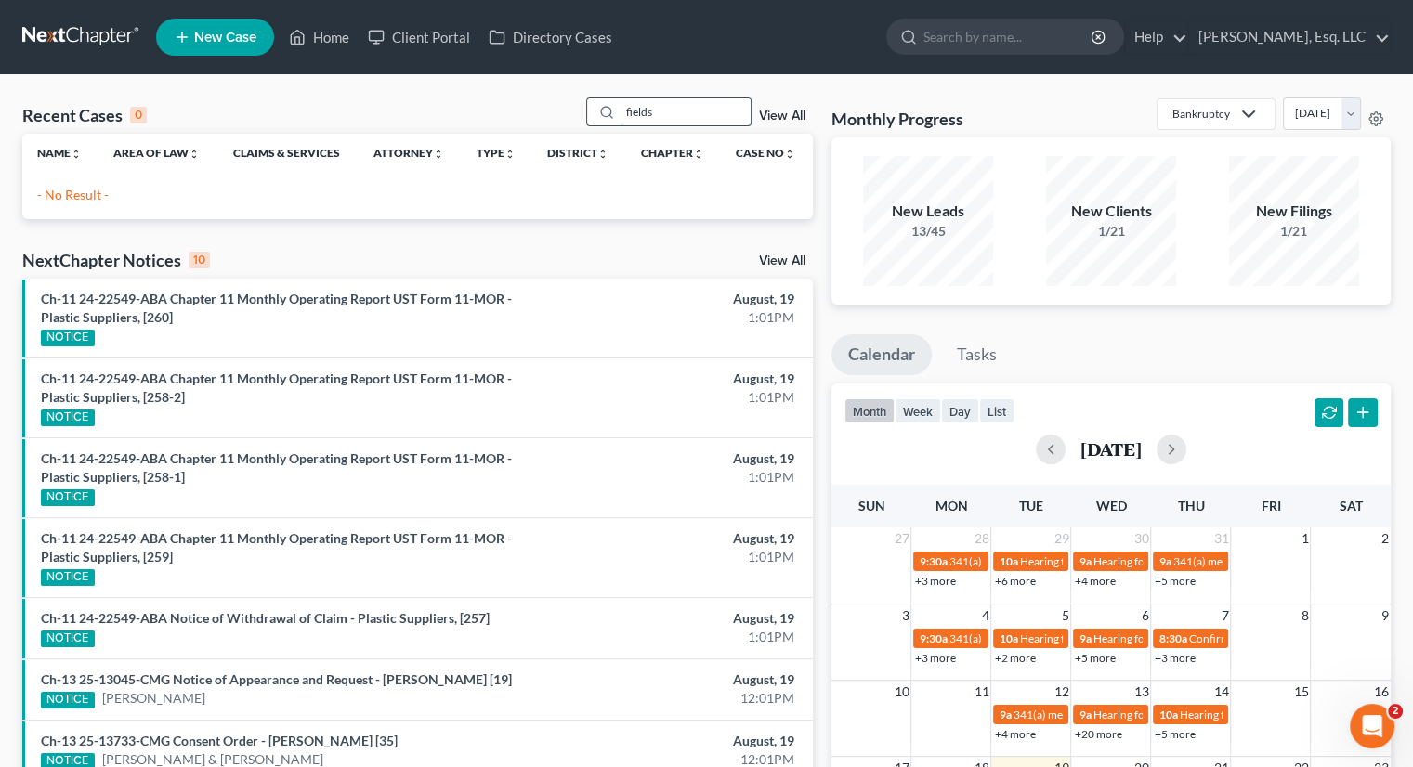
click at [673, 107] on input "fields" at bounding box center [686, 111] width 130 height 27
drag, startPoint x: 673, startPoint y: 113, endPoint x: 602, endPoint y: 112, distance: 70.6
click at [602, 112] on div "fields" at bounding box center [668, 112] width 165 height 29
type input "[PERSON_NAME]"
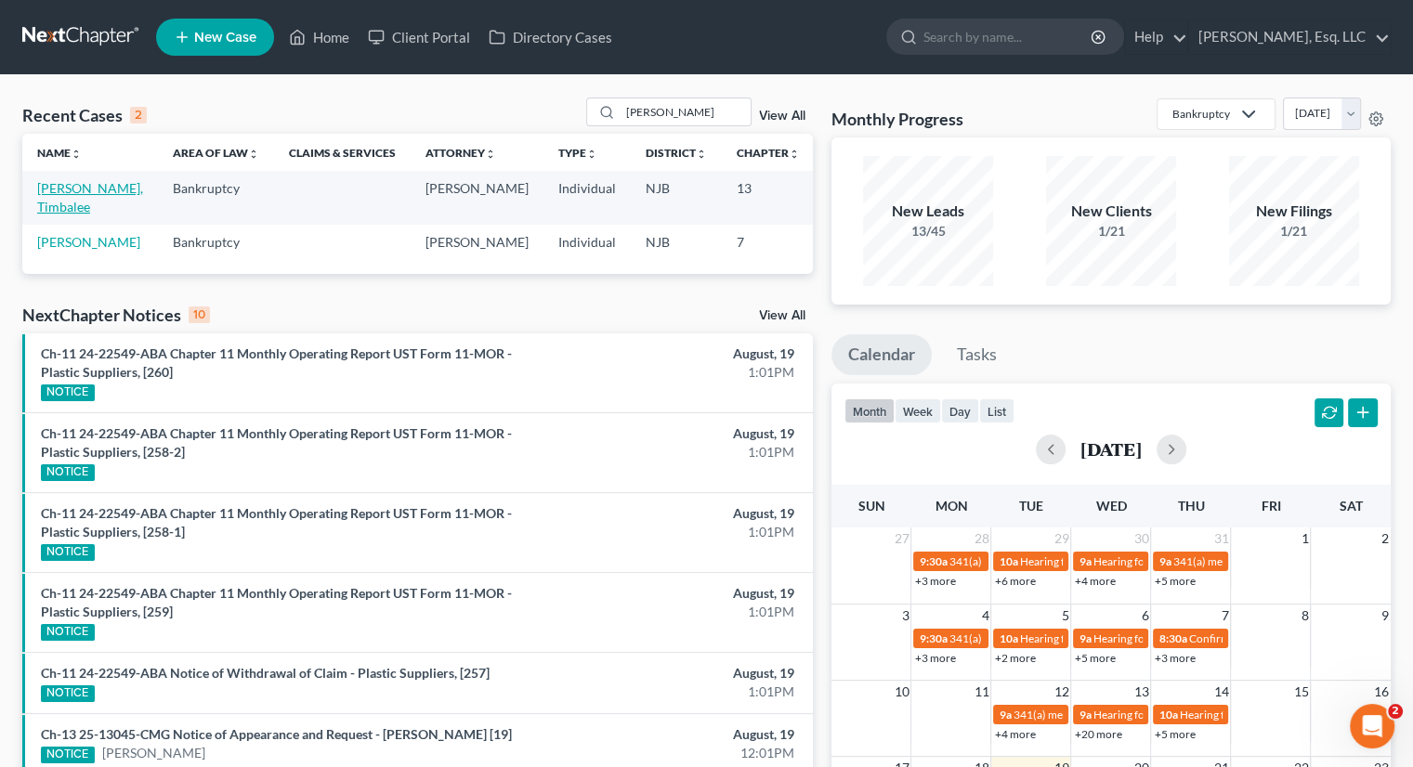
click at [67, 198] on td "[PERSON_NAME], Timbalee" at bounding box center [90, 197] width 136 height 53
click at [45, 192] on link "[PERSON_NAME], Timbalee" at bounding box center [90, 197] width 106 height 34
select select "2"
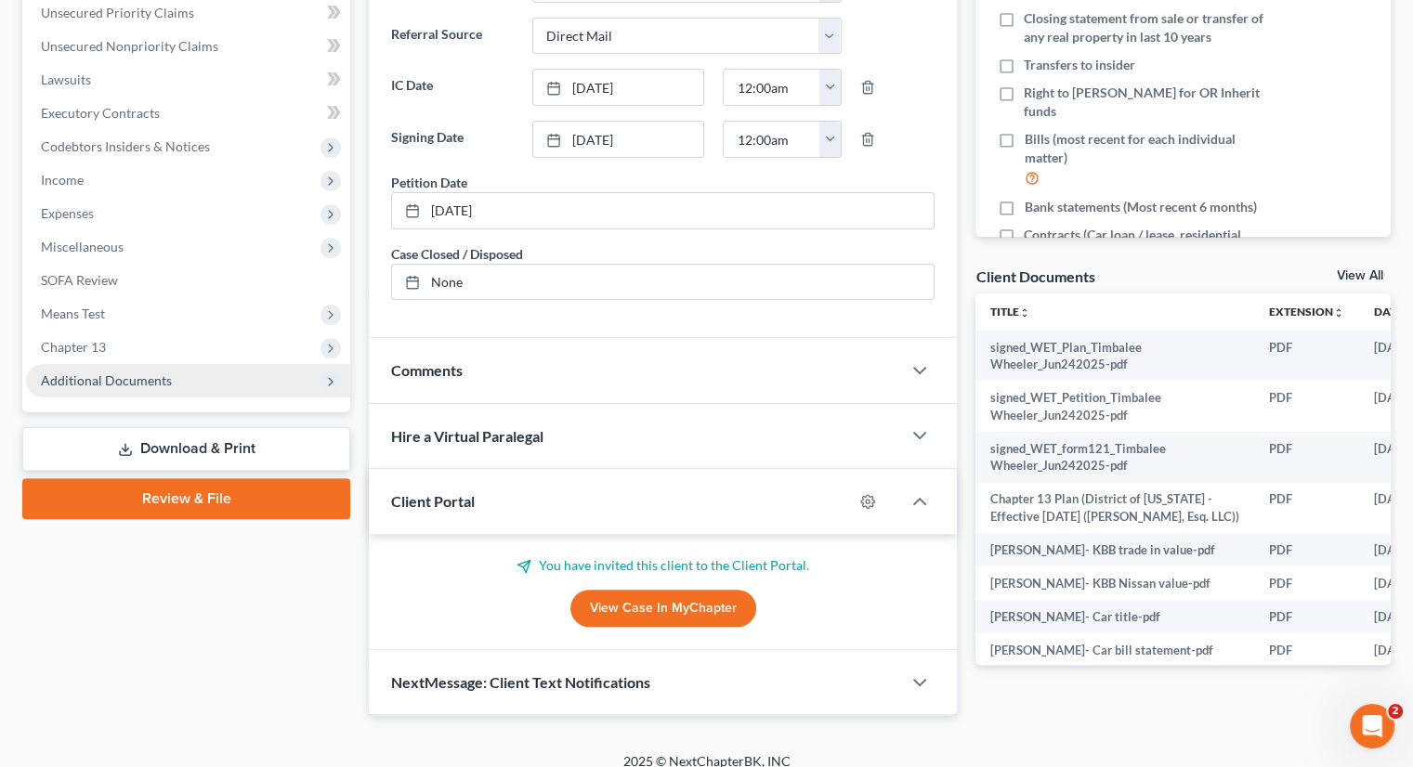
scroll to position [446, 0]
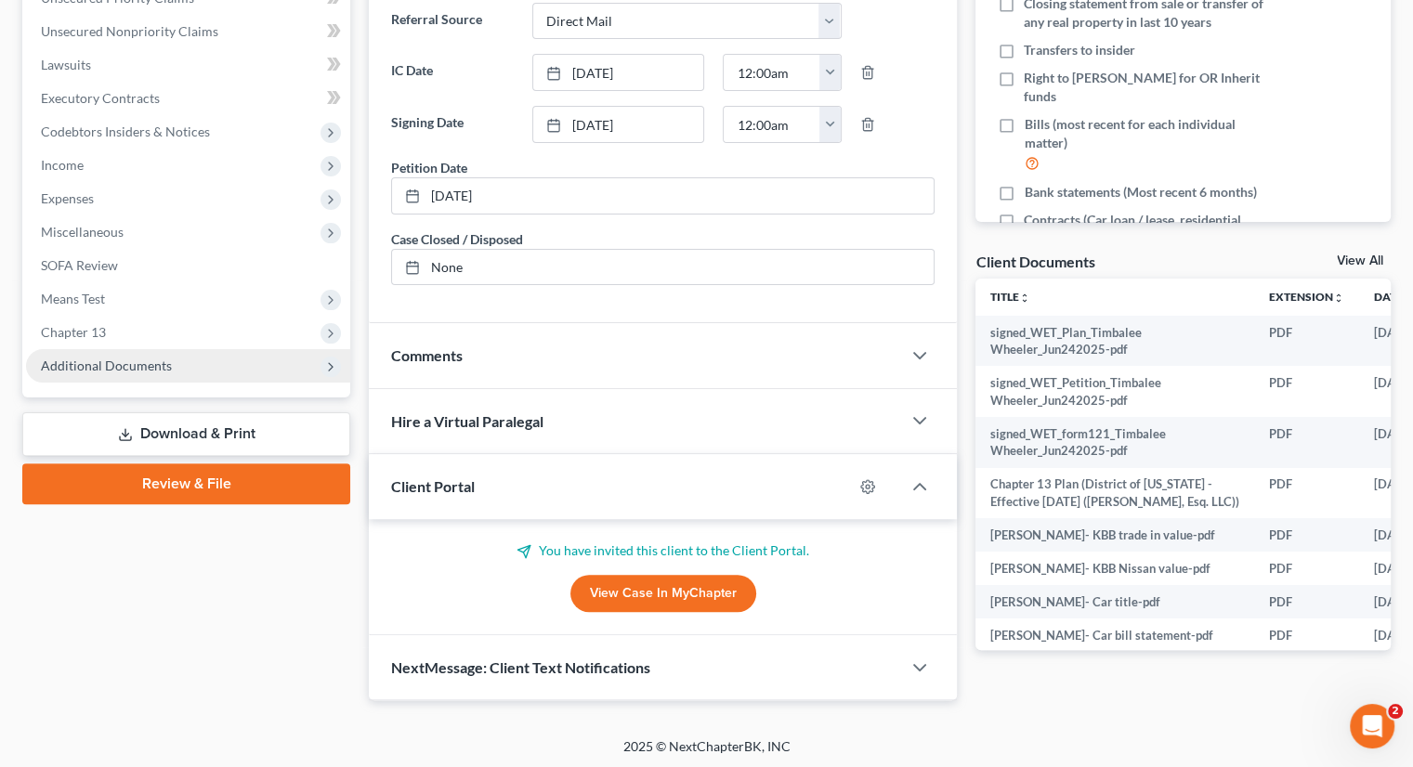
drag, startPoint x: 147, startPoint y: 361, endPoint x: 158, endPoint y: 361, distance: 11.1
click at [149, 361] on span "Additional Documents" at bounding box center [106, 366] width 131 height 16
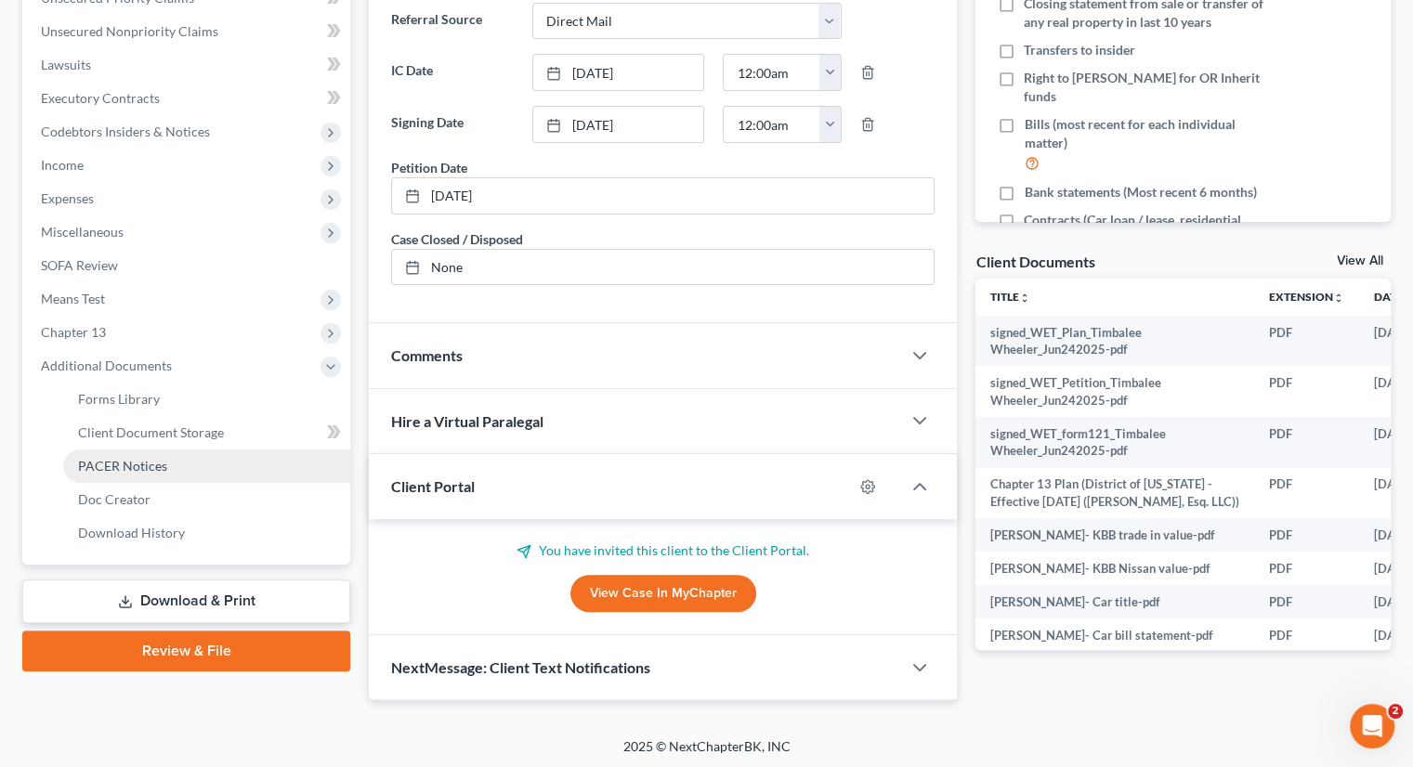
click at [173, 457] on link "PACER Notices" at bounding box center [206, 466] width 287 height 33
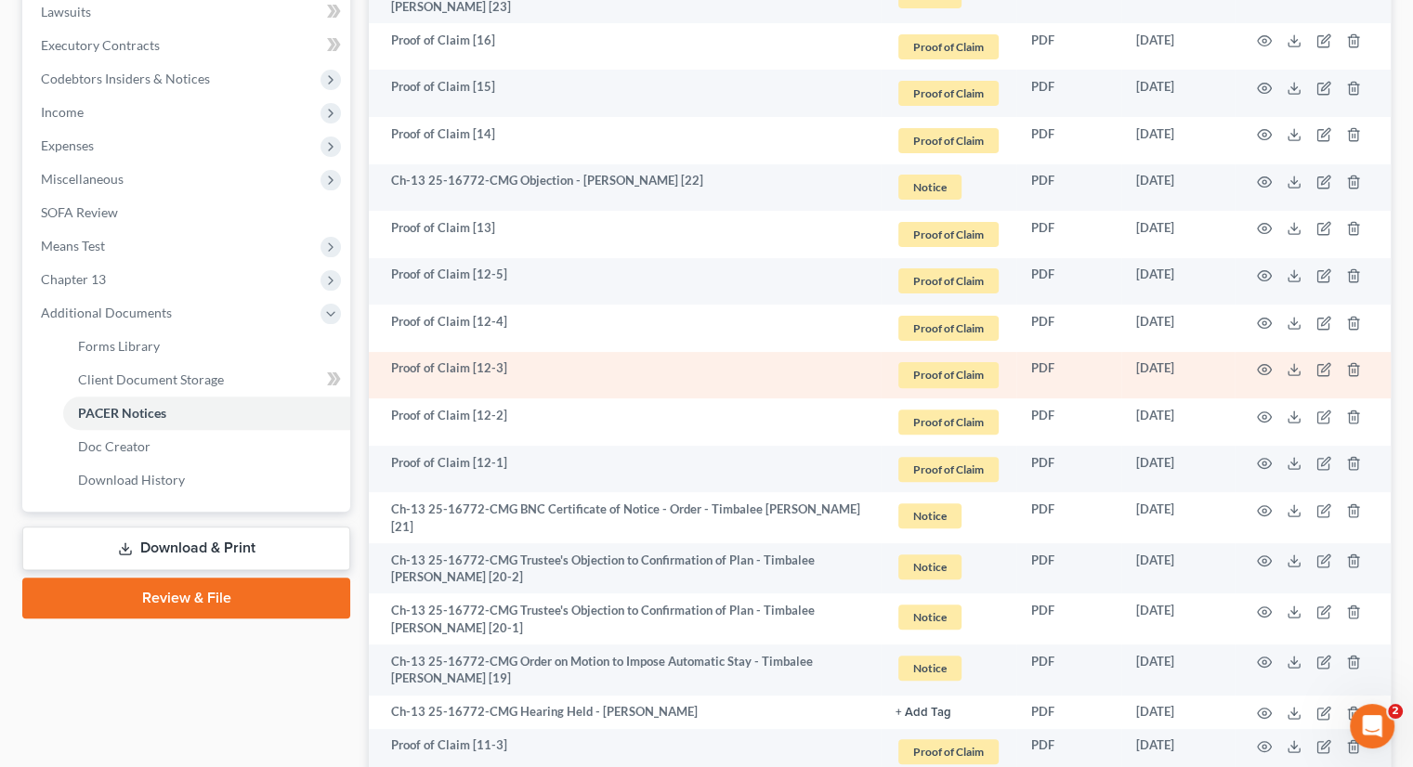
scroll to position [557, 0]
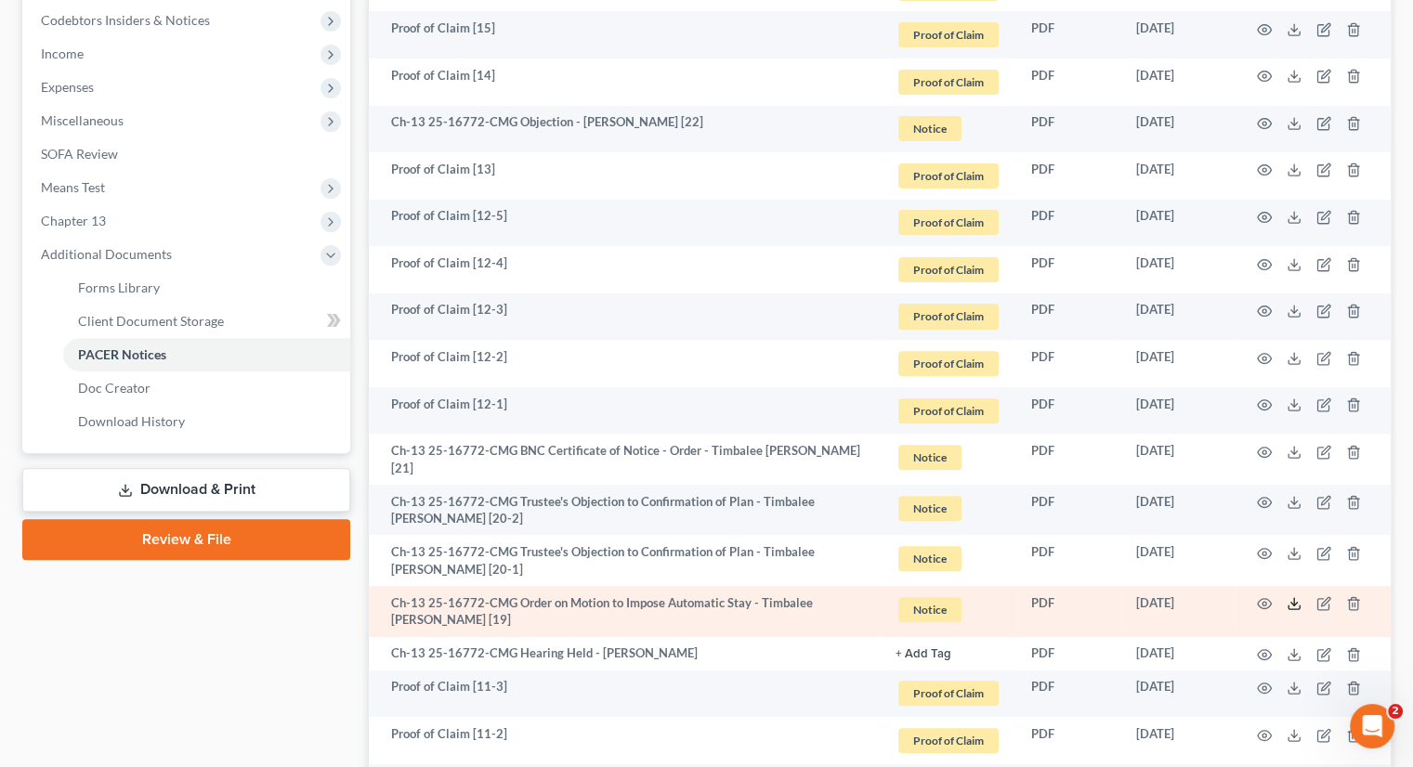
click at [1291, 596] on icon at bounding box center [1294, 603] width 15 height 15
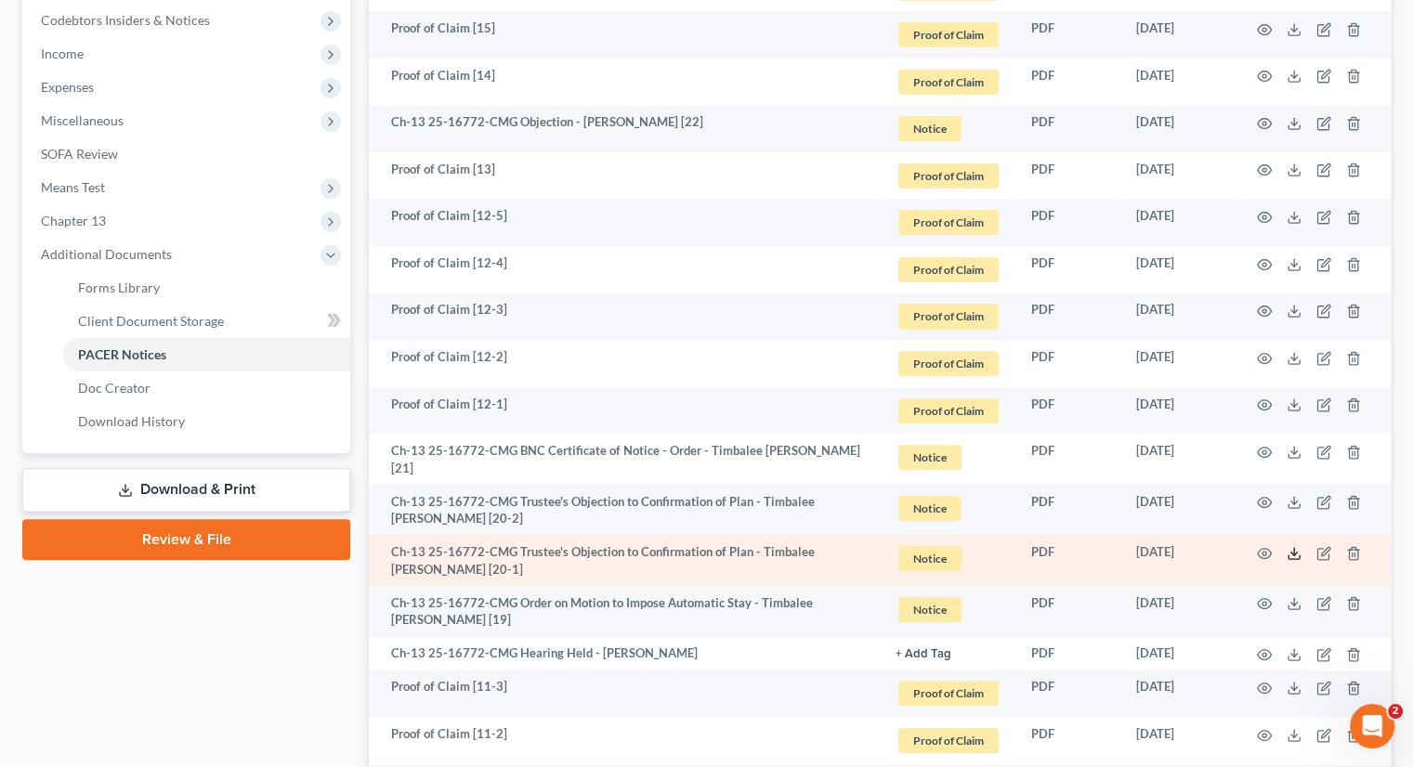
click at [1297, 547] on icon at bounding box center [1294, 553] width 15 height 15
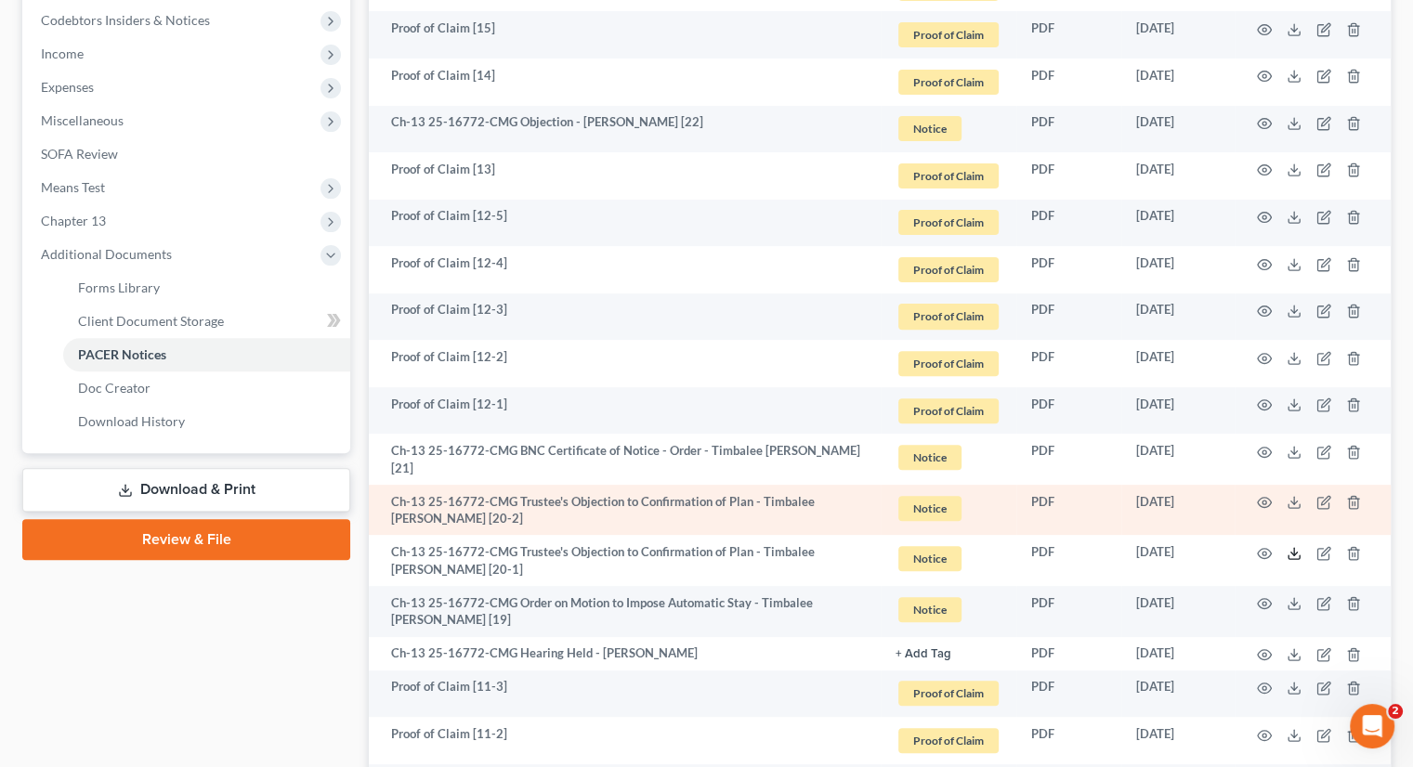
scroll to position [464, 0]
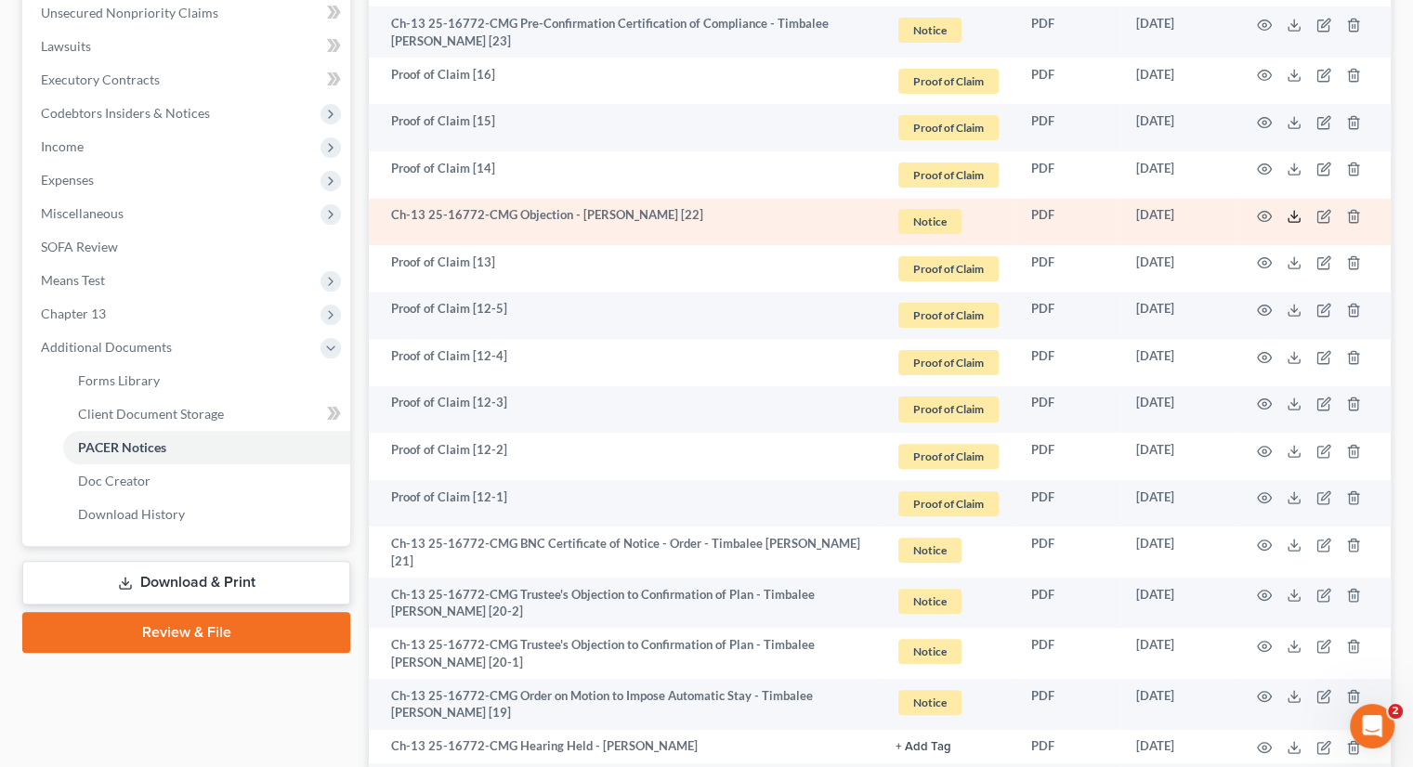
click at [1291, 209] on icon at bounding box center [1294, 216] width 15 height 15
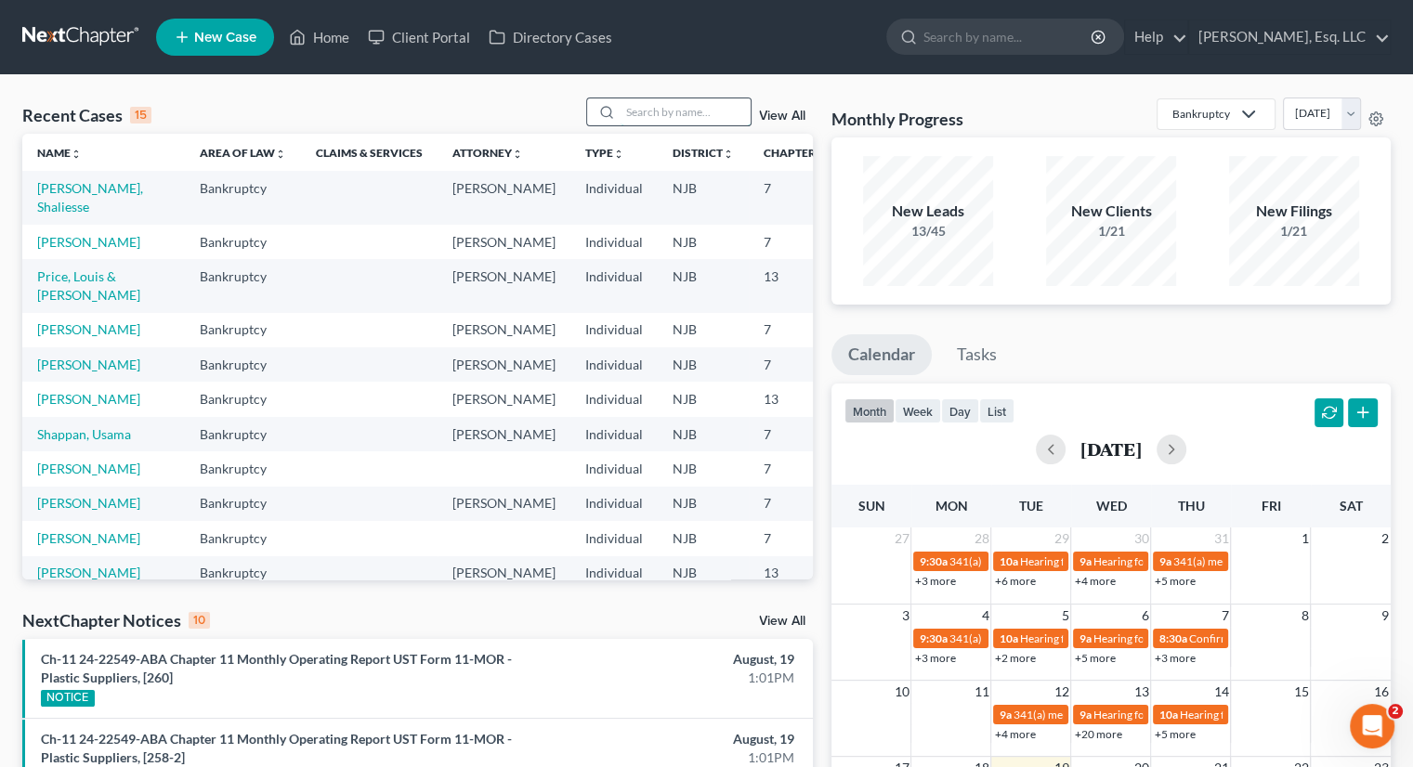
click at [632, 116] on input "search" at bounding box center [686, 111] width 130 height 27
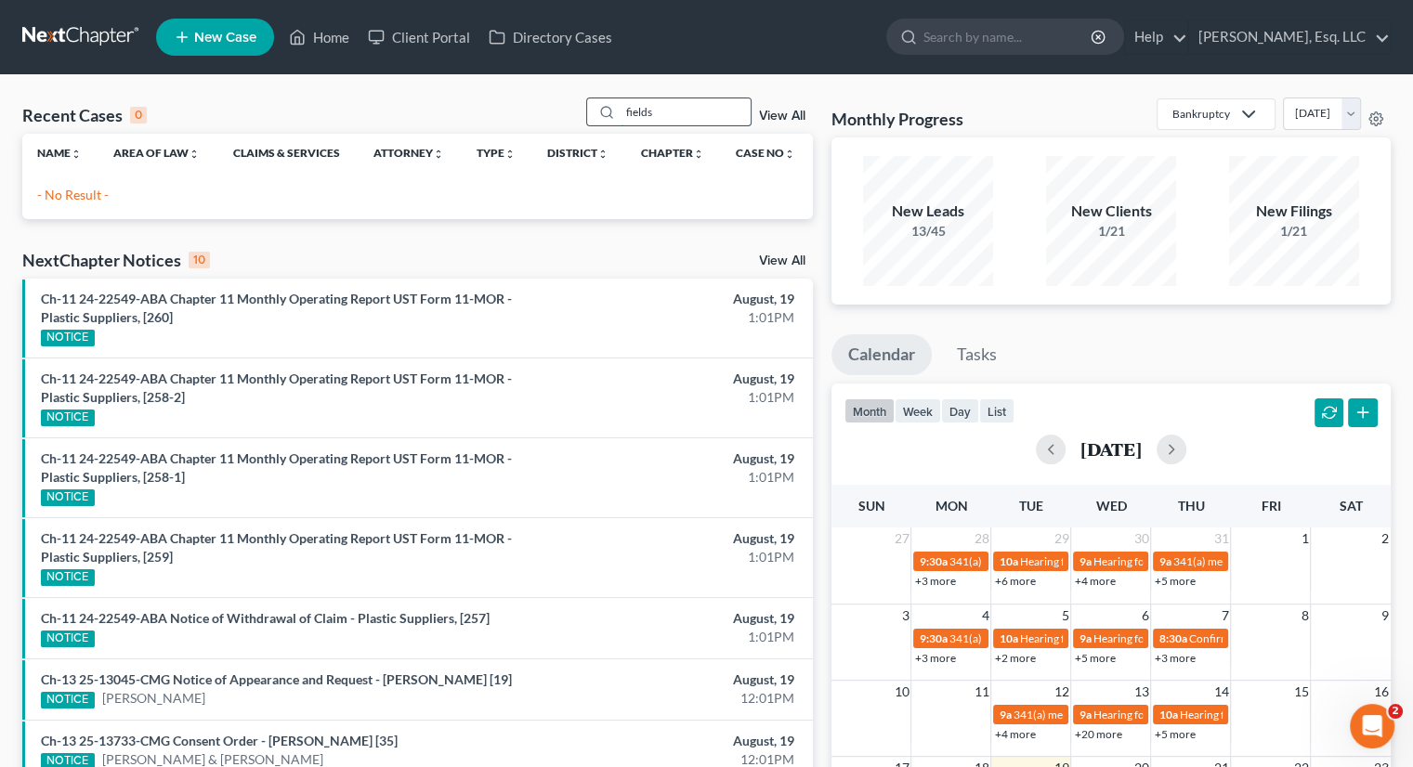
click at [621, 105] on input "fields" at bounding box center [686, 111] width 130 height 27
click at [687, 111] on input "johnny fields" at bounding box center [686, 111] width 130 height 27
type input "johnny field"
drag, startPoint x: 701, startPoint y: 113, endPoint x: 612, endPoint y: 105, distance: 89.6
click at [612, 105] on div "johnny field" at bounding box center [668, 112] width 165 height 29
